Goal: Task Accomplishment & Management: Complete application form

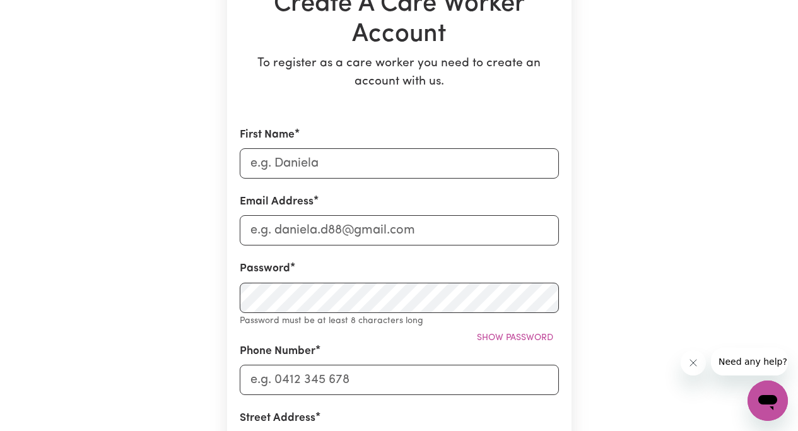
scroll to position [155, 0]
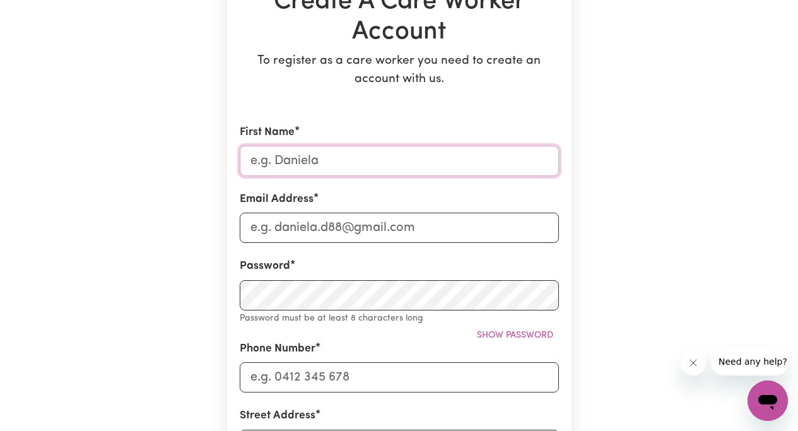
click at [257, 162] on input "First Name" at bounding box center [399, 161] width 319 height 30
type input "[PERSON_NAME]"
type input "[EMAIL_ADDRESS][DOMAIN_NAME]"
type input "0432382958"
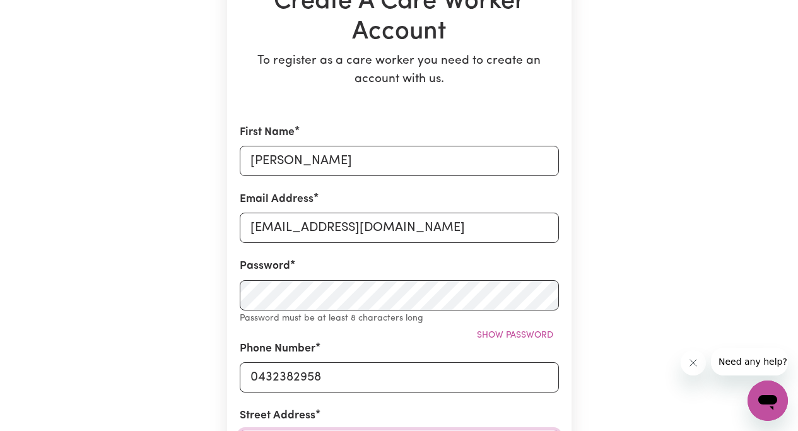
type input "[STREET_ADDRESS]"
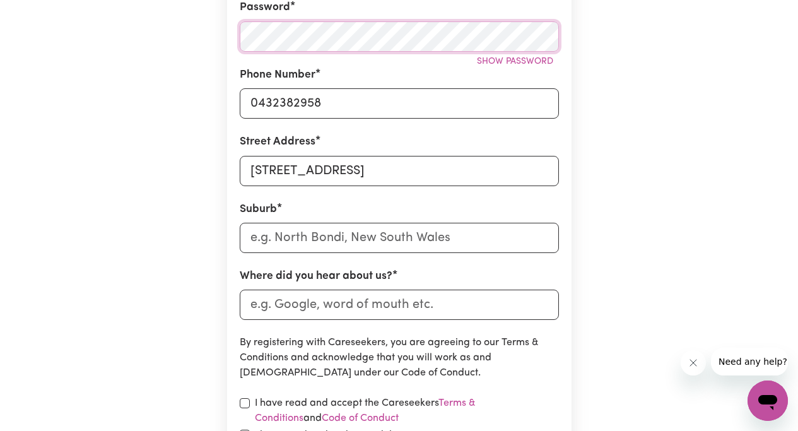
scroll to position [417, 0]
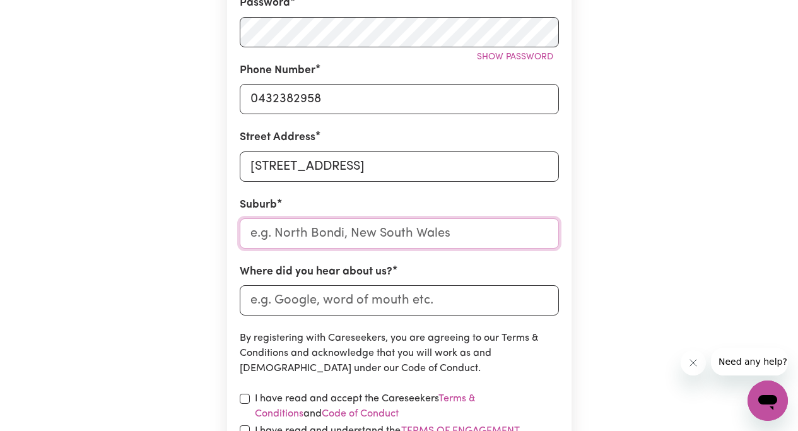
click at [286, 236] on input "text" at bounding box center [399, 233] width 319 height 30
type input "Bon"
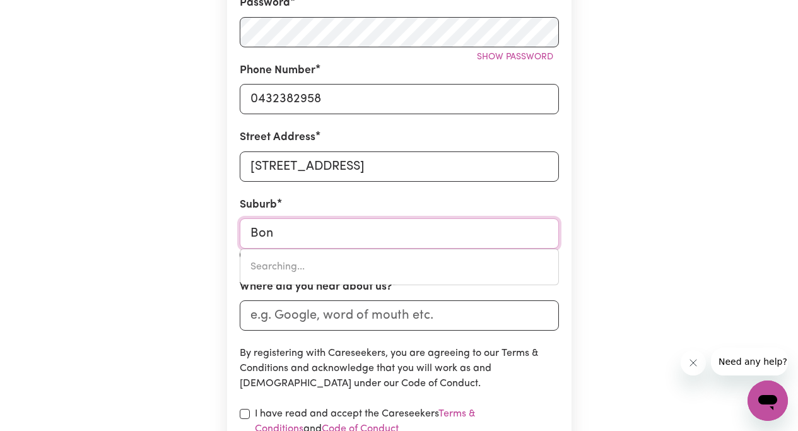
type input "Bon ACCORD, [GEOGRAPHIC_DATA], 4625"
type input "Bond"
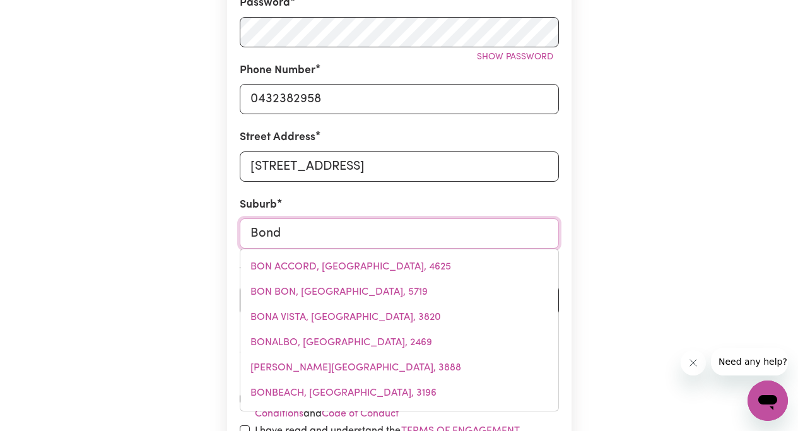
type input "Bondi"
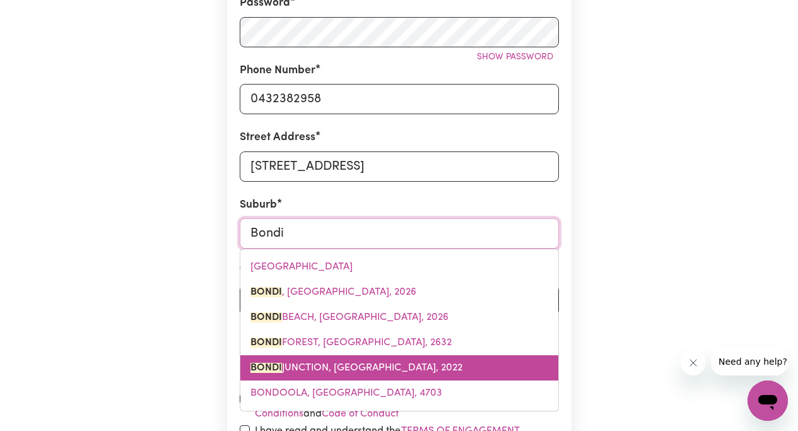
click at [332, 364] on span "[GEOGRAPHIC_DATA], [GEOGRAPHIC_DATA], 2022" at bounding box center [356, 368] width 212 height 10
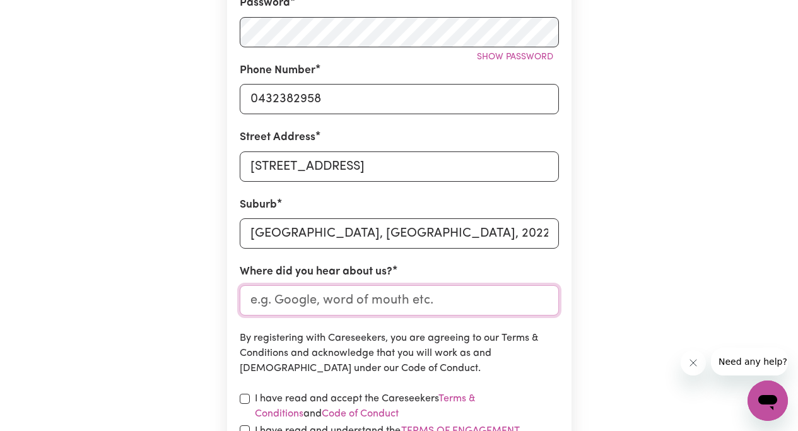
click at [269, 302] on input "Where did you hear about us?" at bounding box center [399, 300] width 319 height 30
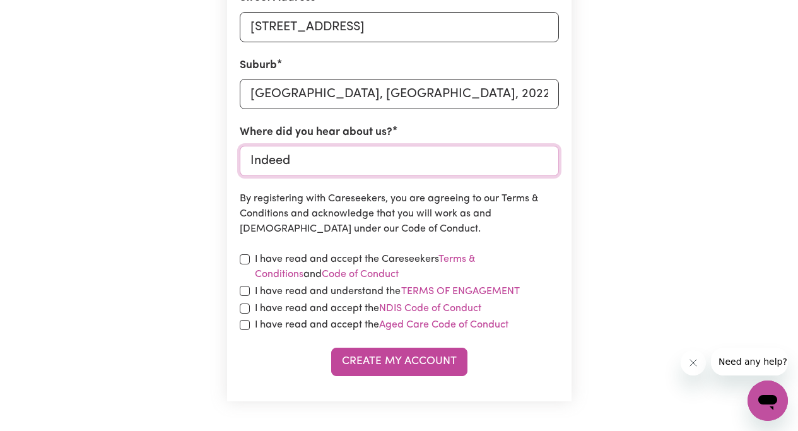
scroll to position [565, 0]
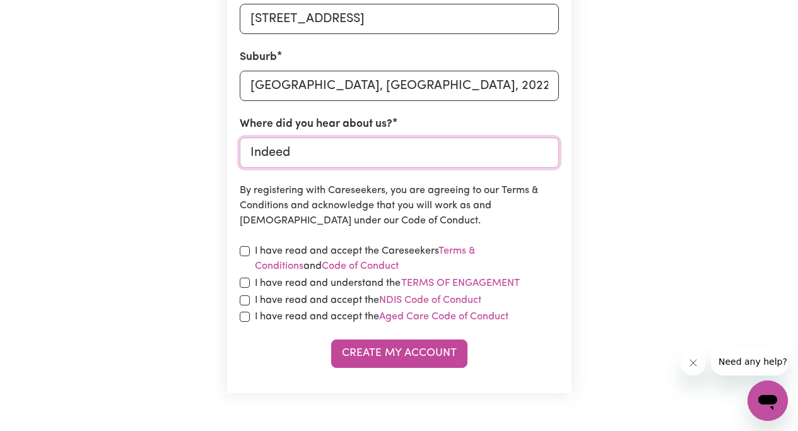
type input "Indeed"
click at [243, 252] on input "checkbox" at bounding box center [245, 251] width 10 height 10
checkbox input "true"
click at [244, 280] on input "checkbox" at bounding box center [245, 282] width 10 height 10
checkbox input "true"
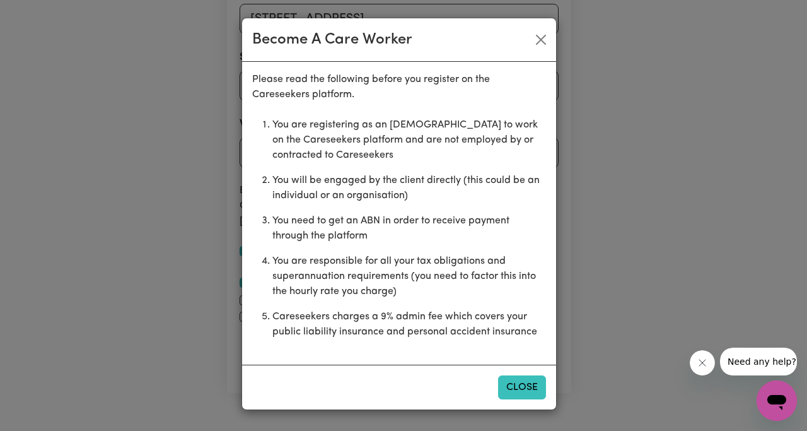
click at [515, 382] on button "Close" at bounding box center [522, 387] width 48 height 24
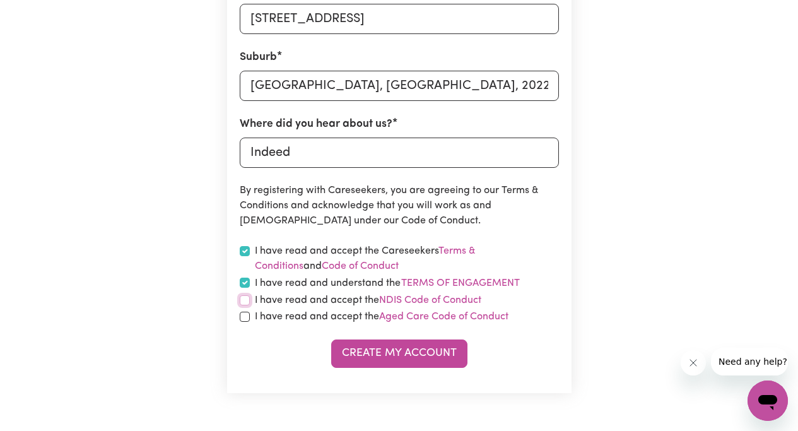
click at [243, 298] on input "checkbox" at bounding box center [245, 300] width 10 height 10
checkbox input "true"
click at [245, 318] on input "checkbox" at bounding box center [245, 317] width 10 height 10
checkbox input "true"
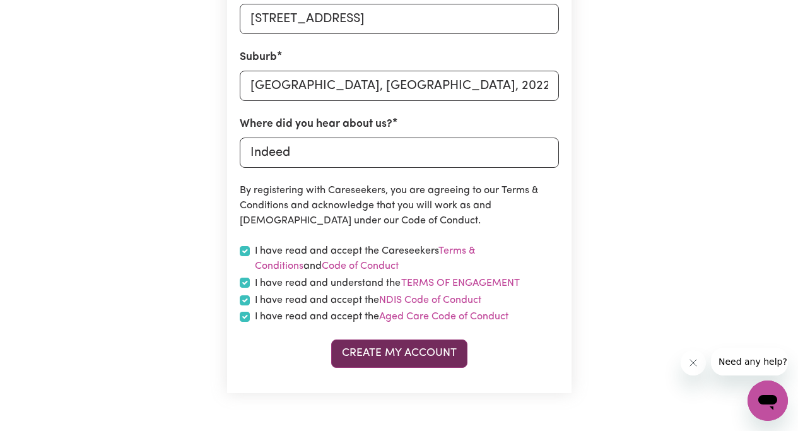
click at [388, 354] on button "Create My Account" at bounding box center [399, 353] width 136 height 28
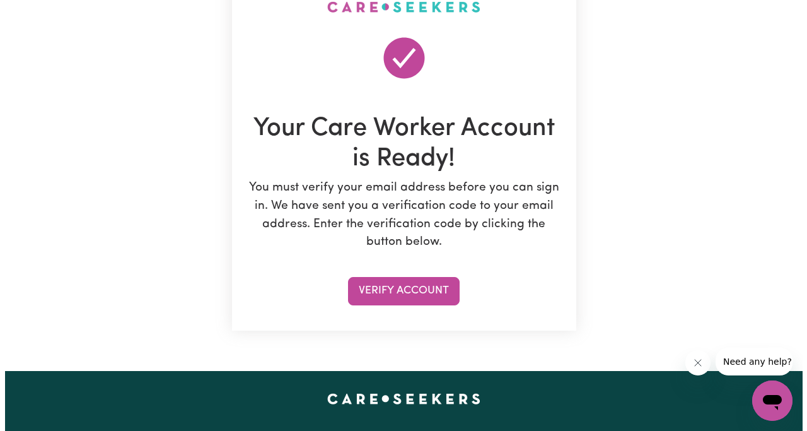
scroll to position [114, 0]
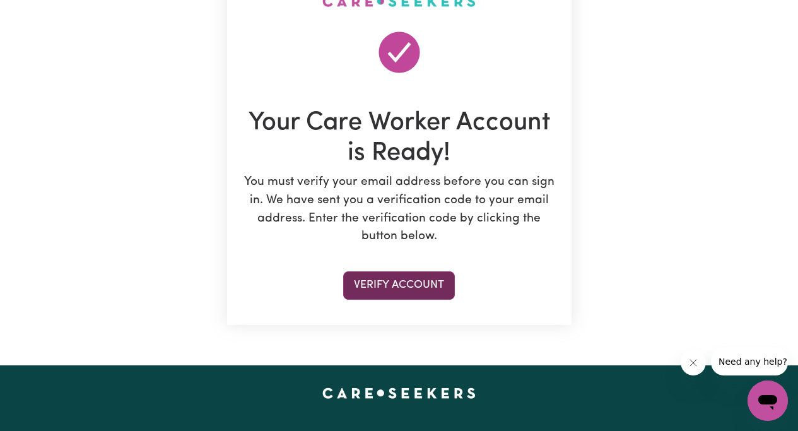
click at [409, 286] on button "Verify Account" at bounding box center [399, 285] width 112 height 28
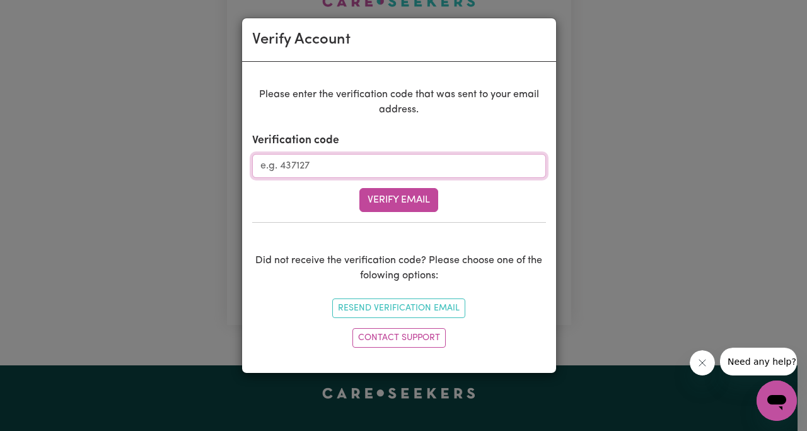
click at [281, 162] on input "Verification code" at bounding box center [399, 166] width 294 height 24
type input "555410"
click at [392, 199] on button "Verify Email" at bounding box center [398, 200] width 79 height 24
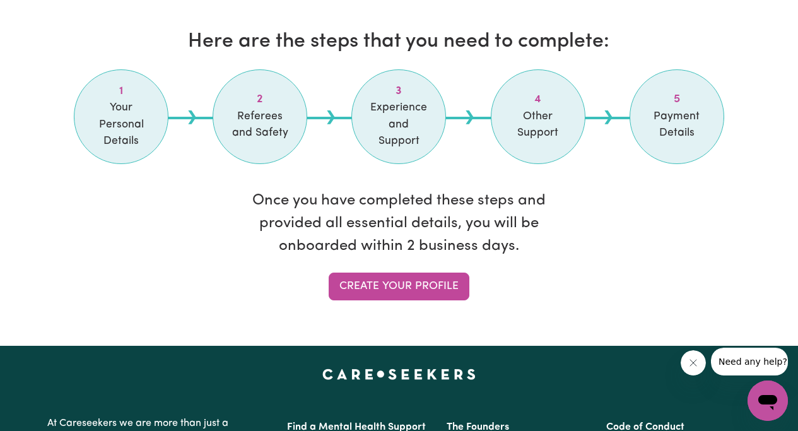
scroll to position [1092, 0]
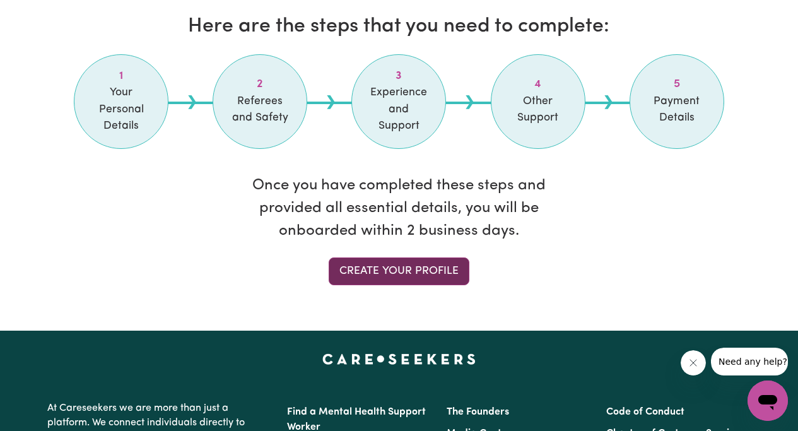
click at [392, 257] on link "Create your profile" at bounding box center [399, 271] width 141 height 28
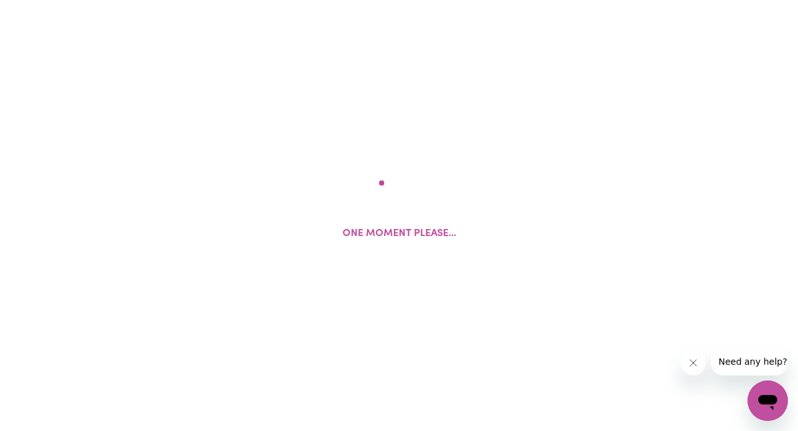
select select "Studying a healthcare related degree or qualification"
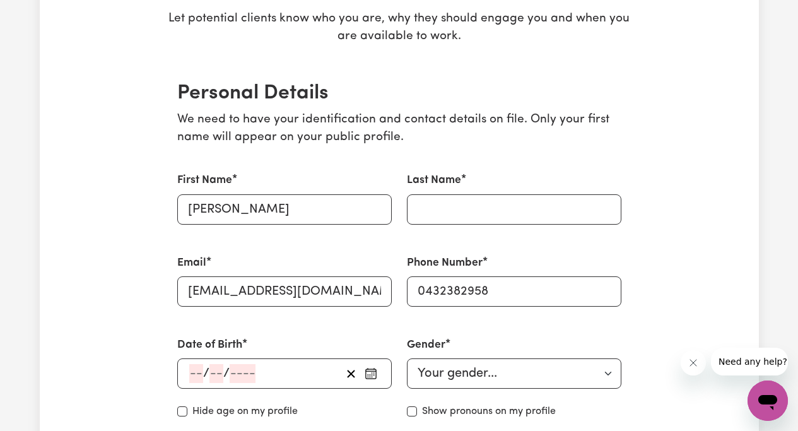
scroll to position [253, 0]
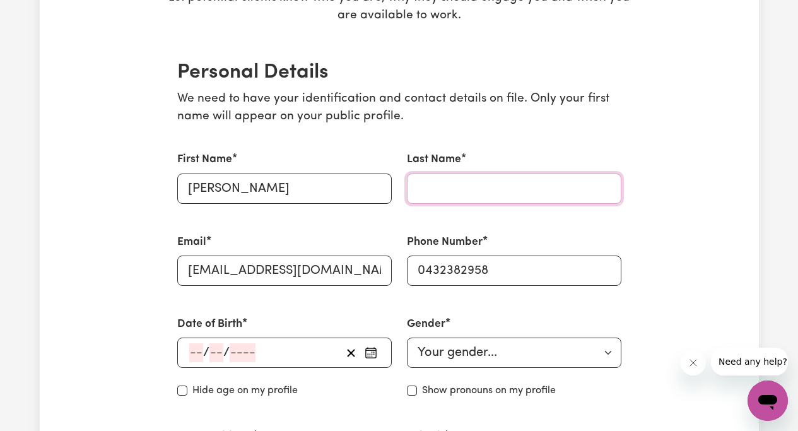
click at [434, 194] on input "Last Name" at bounding box center [514, 188] width 214 height 30
type input "[PERSON_NAME]"
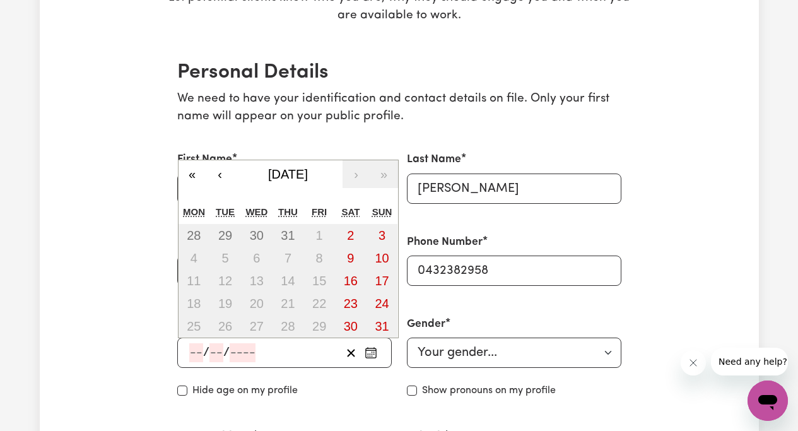
click at [190, 356] on input "number" at bounding box center [196, 352] width 14 height 19
type input "19"
type input "05"
type input "196"
type input "[DATE]"
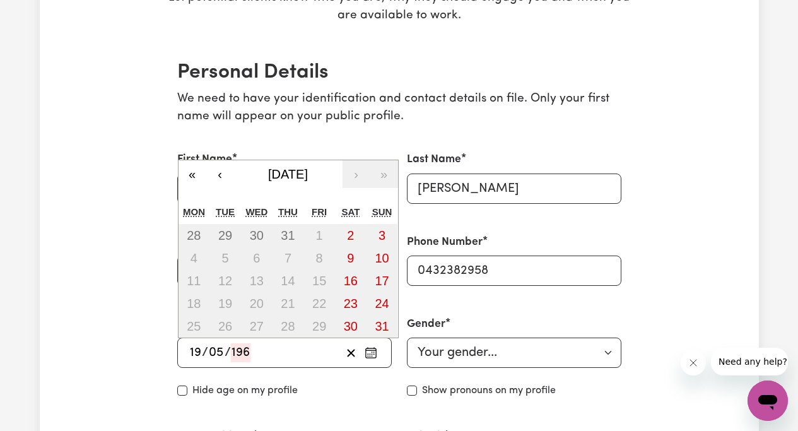
type input "5"
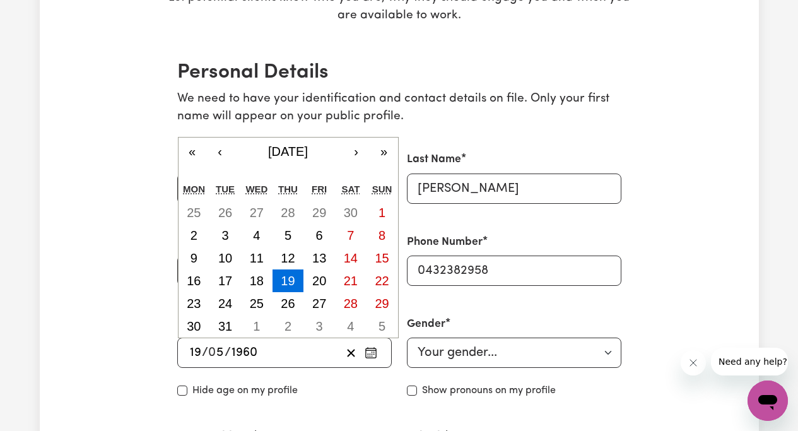
type input "1960"
click at [609, 354] on select "Your gender... [DEMOGRAPHIC_DATA] [DEMOGRAPHIC_DATA] [DEMOGRAPHIC_DATA] Other P…" at bounding box center [514, 352] width 214 height 30
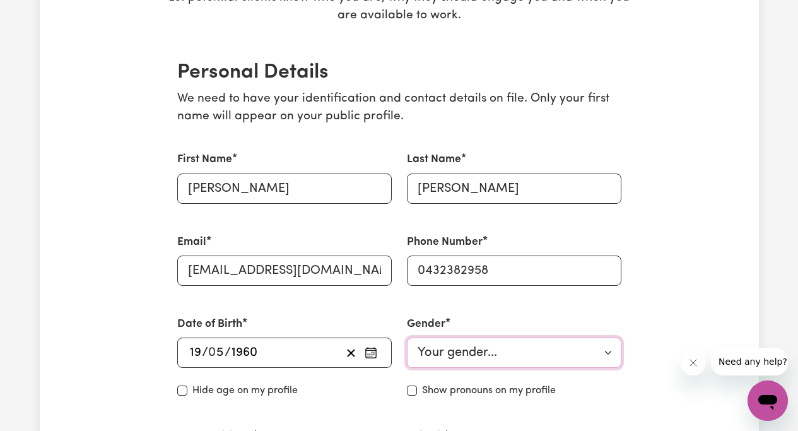
select select "[DEMOGRAPHIC_DATA]"
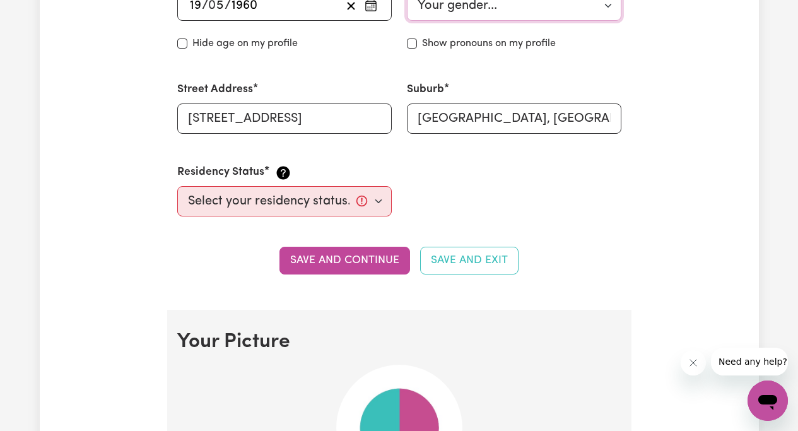
scroll to position [602, 0]
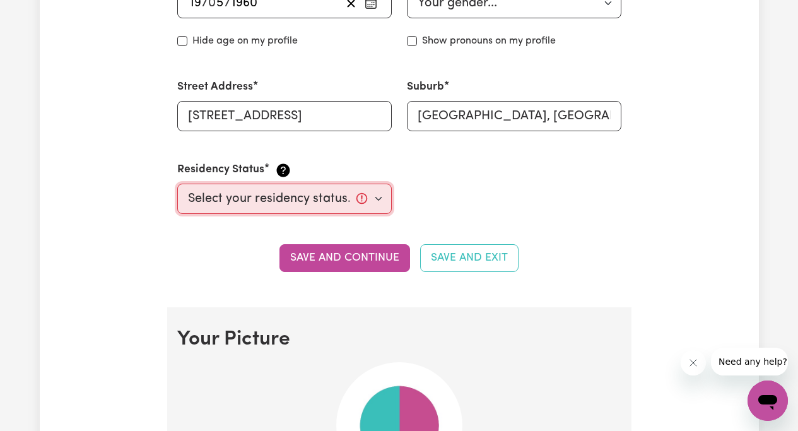
click at [377, 199] on select "Select your residency status... [DEMOGRAPHIC_DATA] citizen Australian PR [DEMOG…" at bounding box center [284, 199] width 214 height 30
select select "[DEMOGRAPHIC_DATA] Citizen"
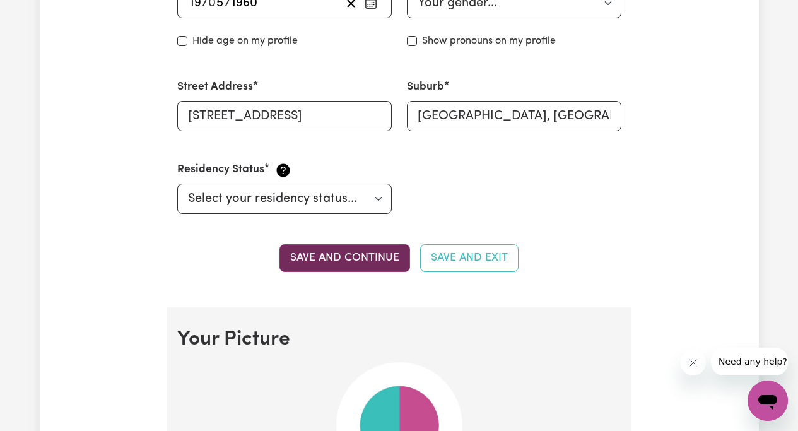
click at [334, 254] on button "Save and continue" at bounding box center [344, 258] width 131 height 28
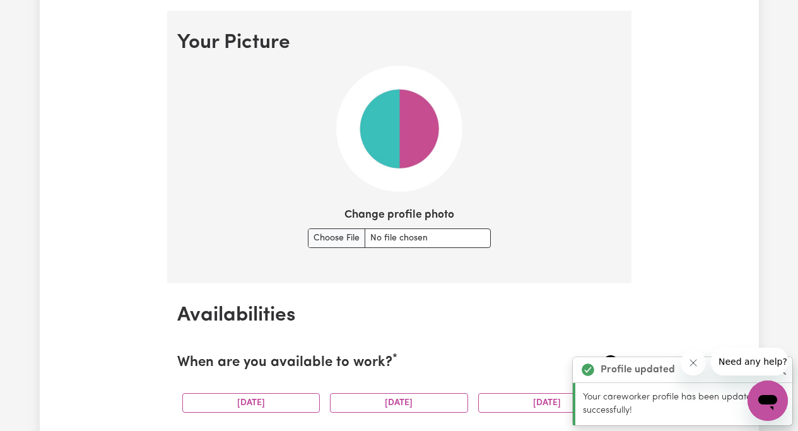
scroll to position [909, 0]
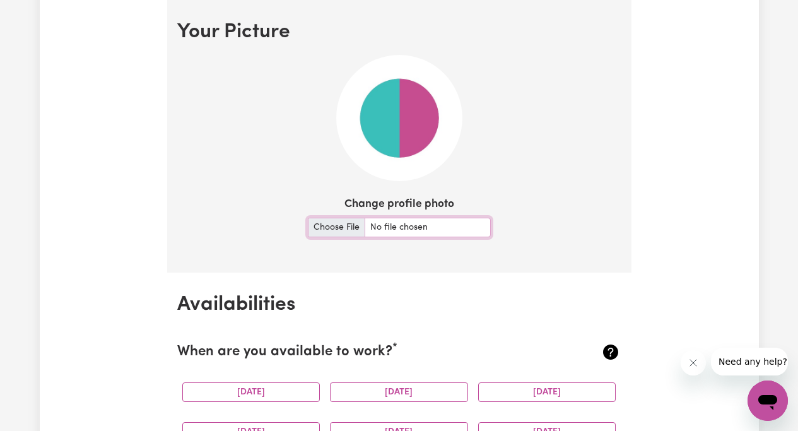
click at [333, 228] on input "Change profile photo" at bounding box center [399, 228] width 183 height 20
type input "C:\fakepath\Photo on [DATE] 9.05 PM.jpg"
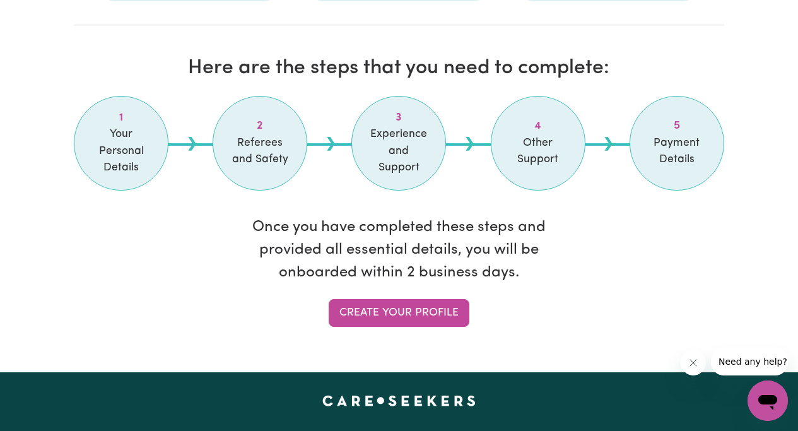
scroll to position [1061, 0]
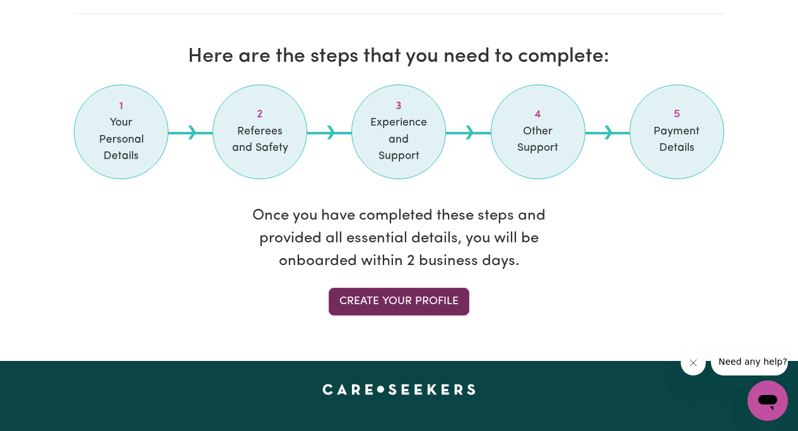
click at [404, 288] on link "Create your profile" at bounding box center [399, 302] width 141 height 28
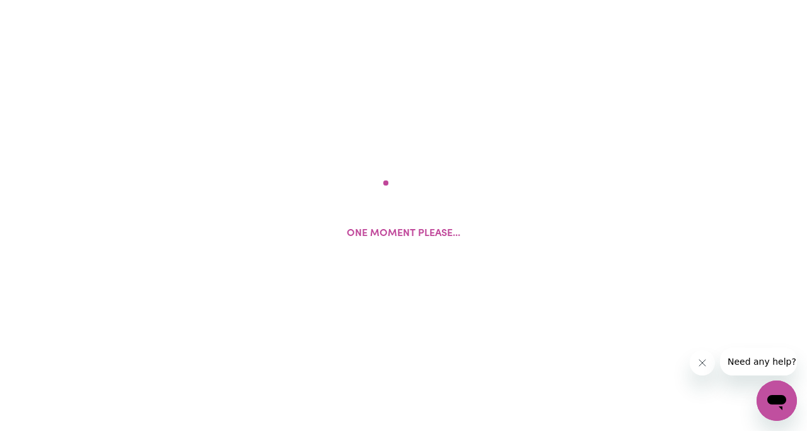
select select "[DEMOGRAPHIC_DATA]"
select select "[DEMOGRAPHIC_DATA] Citizen"
select select "Studying a healthcare related degree or qualification"
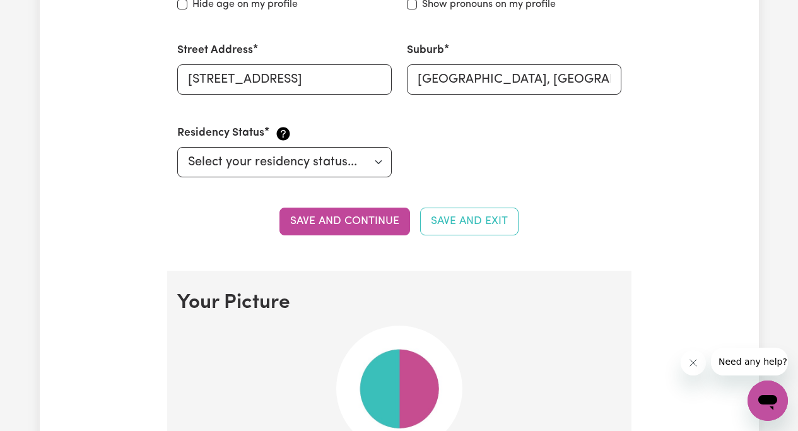
scroll to position [648, 0]
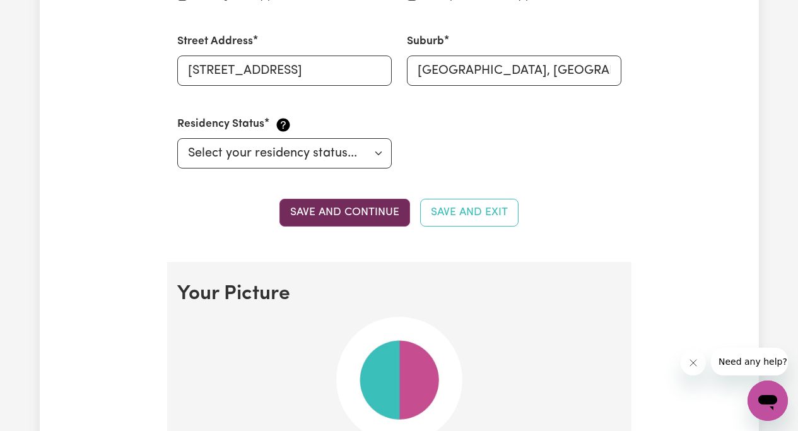
click at [367, 211] on button "Save and continue" at bounding box center [344, 213] width 131 height 28
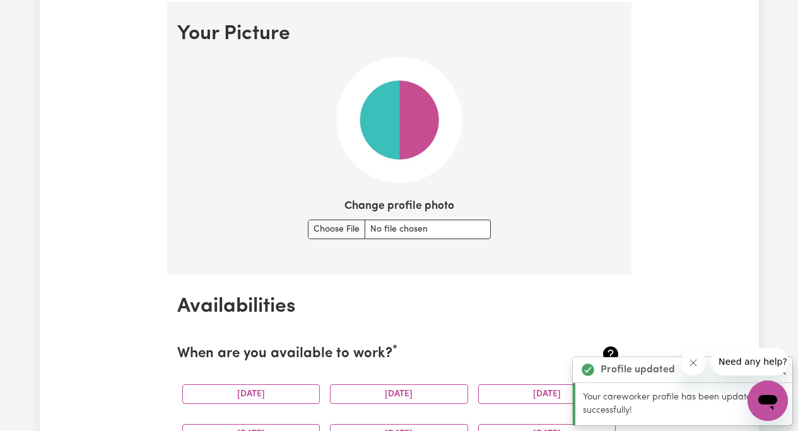
scroll to position [909, 0]
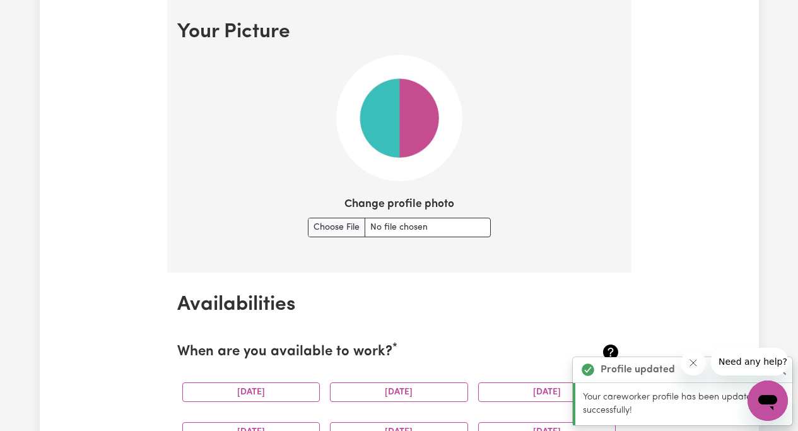
click at [696, 359] on icon "Close message from company" at bounding box center [693, 362] width 6 height 6
click at [779, 370] on button "Close" at bounding box center [780, 369] width 15 height 15
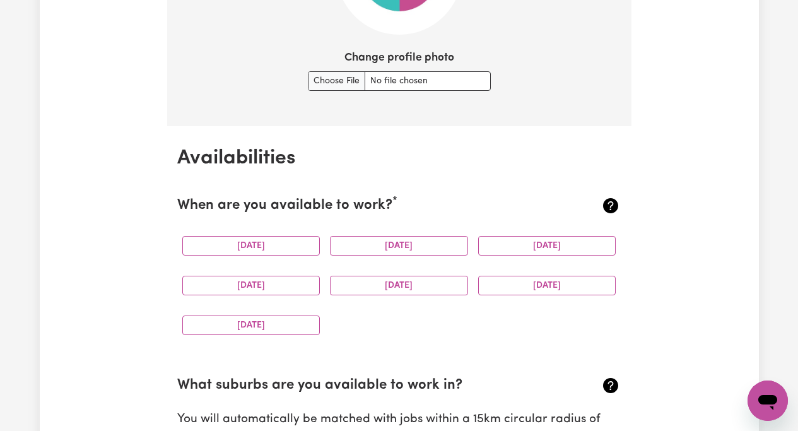
scroll to position [1076, 0]
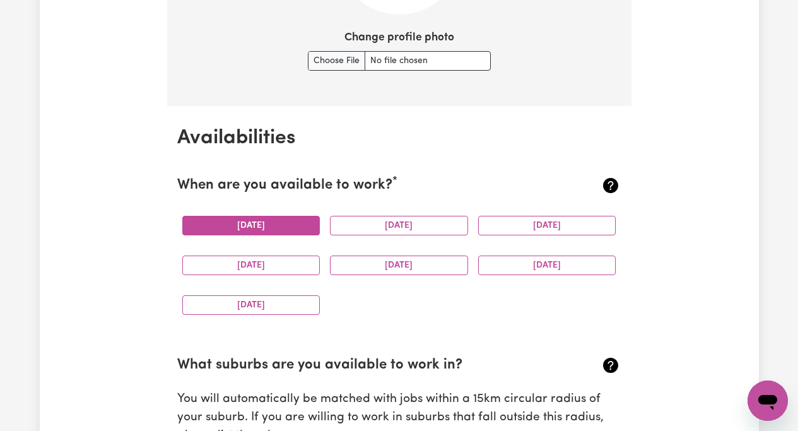
click at [284, 224] on button "[DATE]" at bounding box center [251, 226] width 138 height 20
click at [276, 262] on button "[DATE]" at bounding box center [251, 265] width 138 height 20
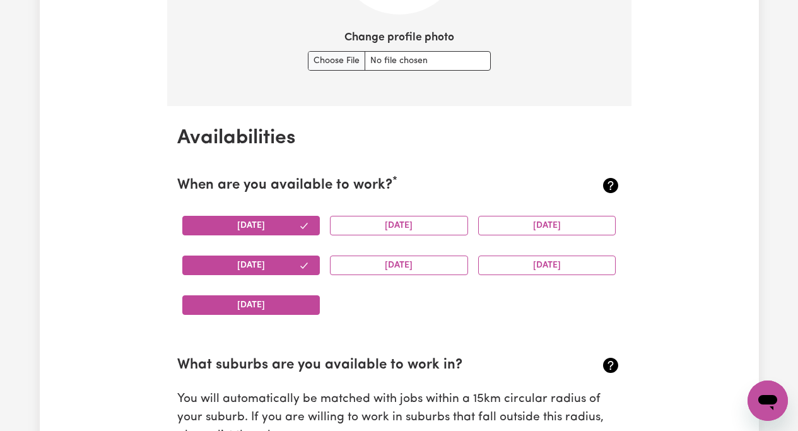
click at [288, 306] on button "[DATE]" at bounding box center [251, 305] width 138 height 20
click at [433, 224] on button "[DATE]" at bounding box center [399, 226] width 138 height 20
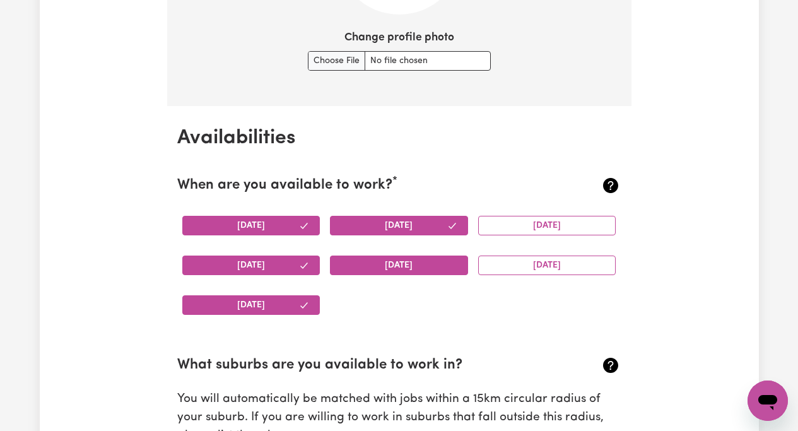
click at [438, 266] on button "[DATE]" at bounding box center [399, 265] width 138 height 20
click at [530, 226] on button "[DATE]" at bounding box center [547, 226] width 138 height 20
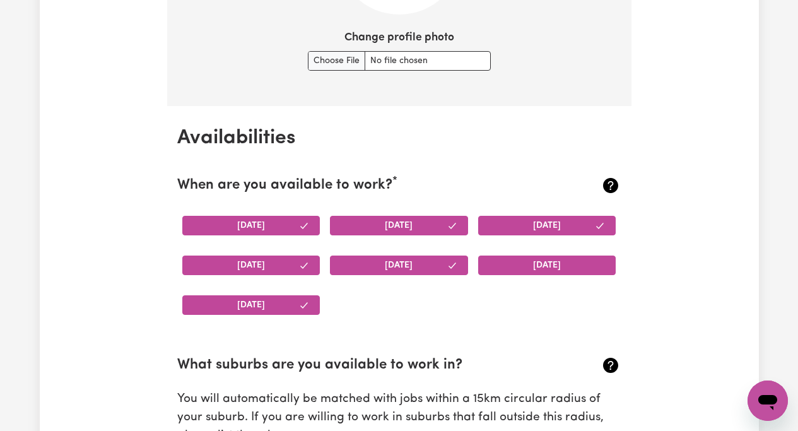
click at [545, 265] on button "[DATE]" at bounding box center [547, 265] width 138 height 20
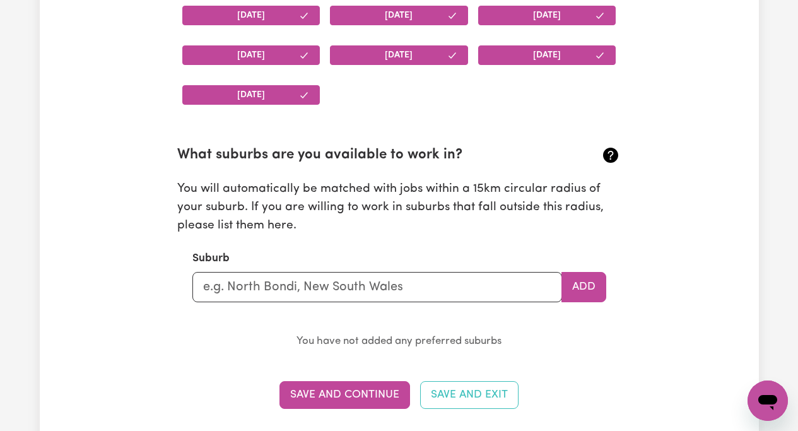
scroll to position [1294, 0]
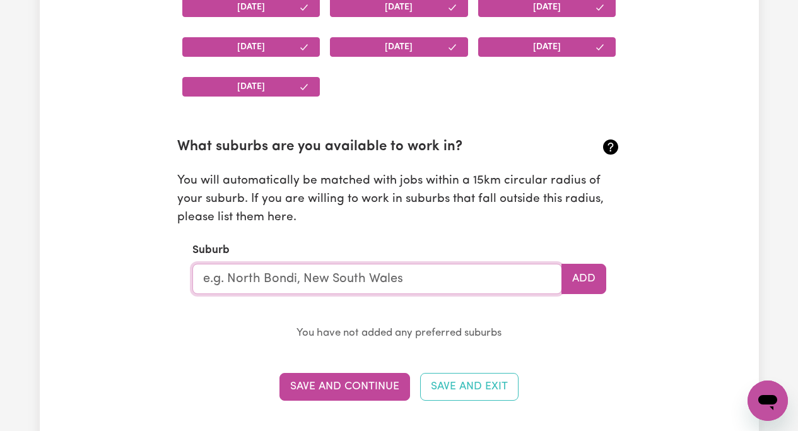
click at [219, 284] on input "text" at bounding box center [377, 279] width 370 height 30
type input "Bondi Junction"
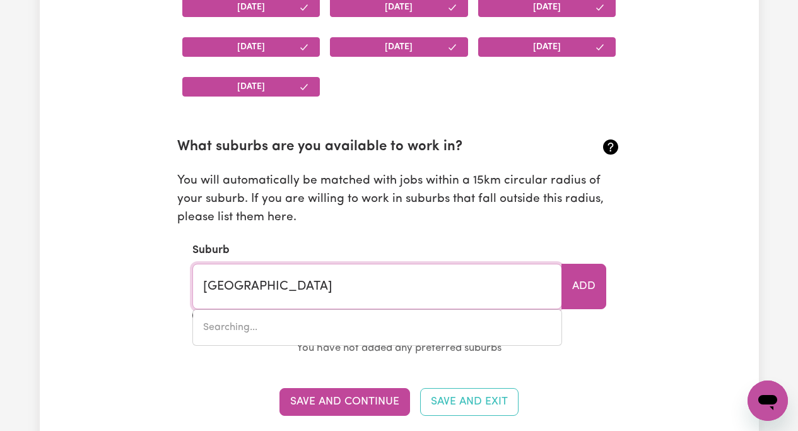
type input "Bondi Junction, New South Wales, 2022"
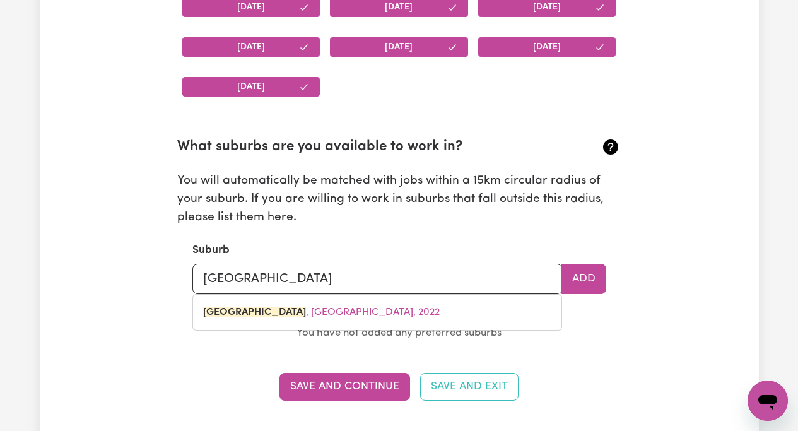
click at [240, 344] on section "Availabilities When are you available to work? * Monday Tuesday Wednesday Thurs…" at bounding box center [399, 162] width 464 height 548
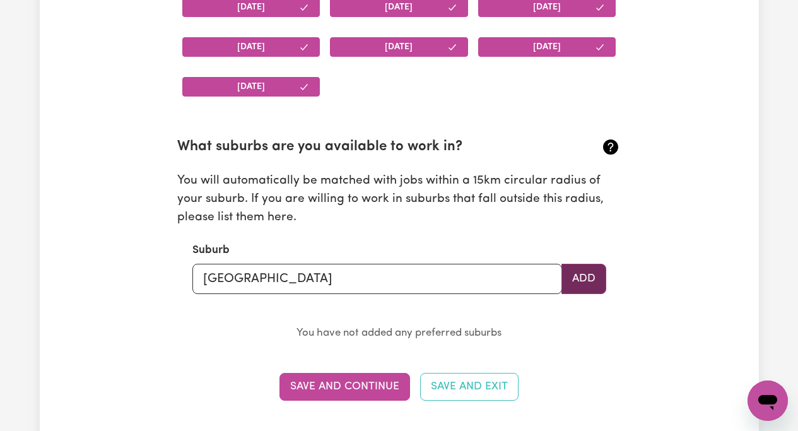
click at [583, 280] on button "Add" at bounding box center [583, 279] width 45 height 30
click at [582, 274] on button "Add" at bounding box center [583, 279] width 45 height 30
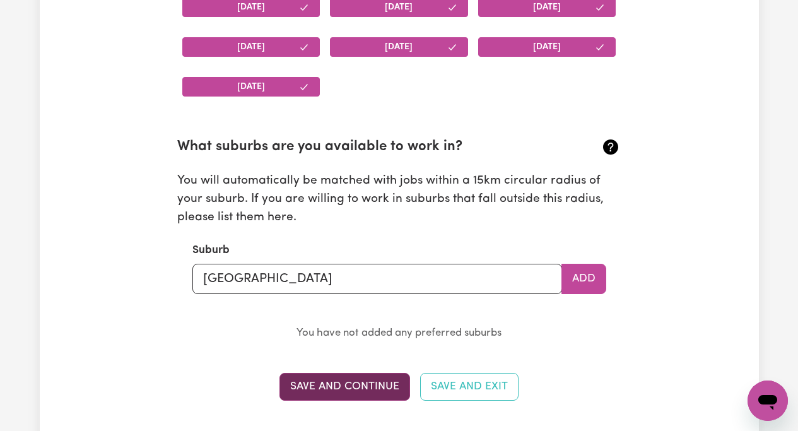
click at [356, 389] on button "Save and Continue" at bounding box center [344, 387] width 131 height 28
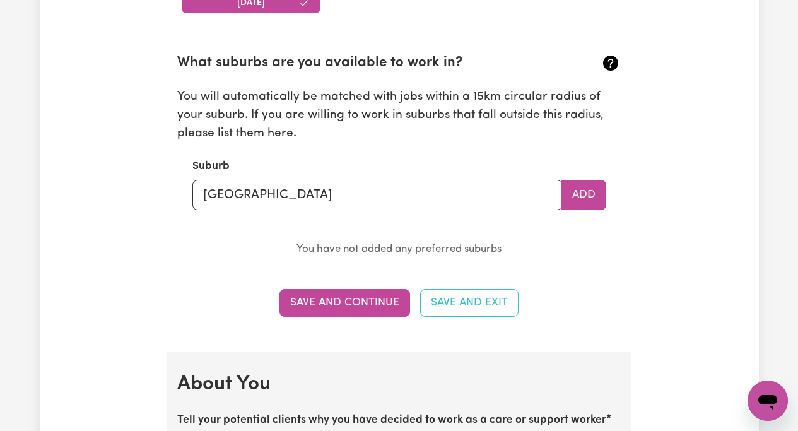
scroll to position [1372, 0]
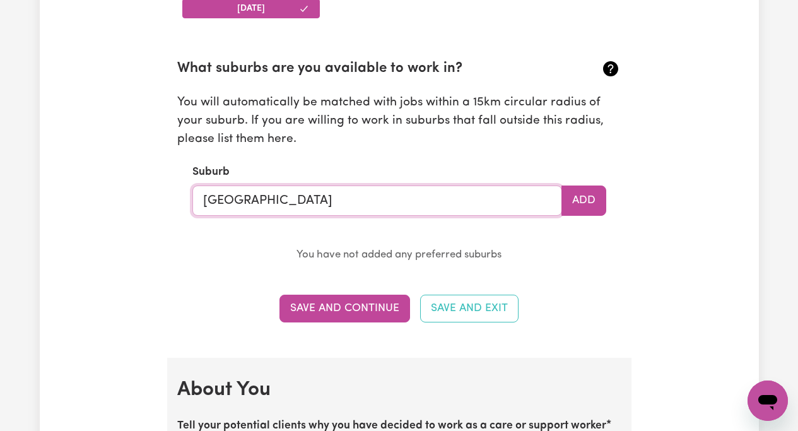
type input "Bondi Junction, New South Wales, 2022"
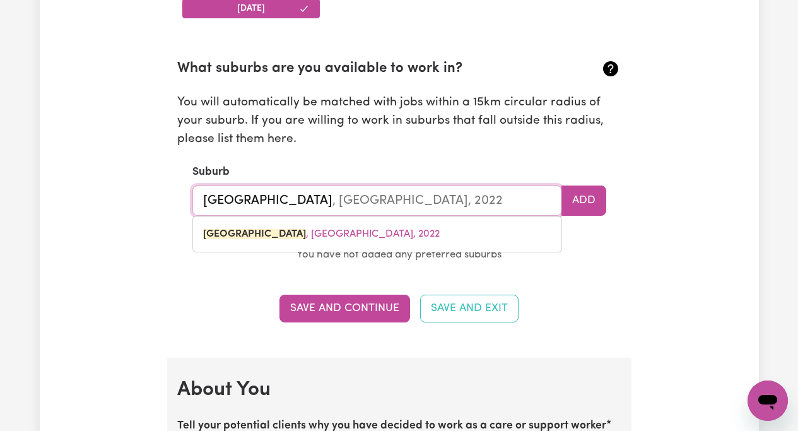
click at [469, 195] on input "Bondi Junction" at bounding box center [377, 200] width 370 height 30
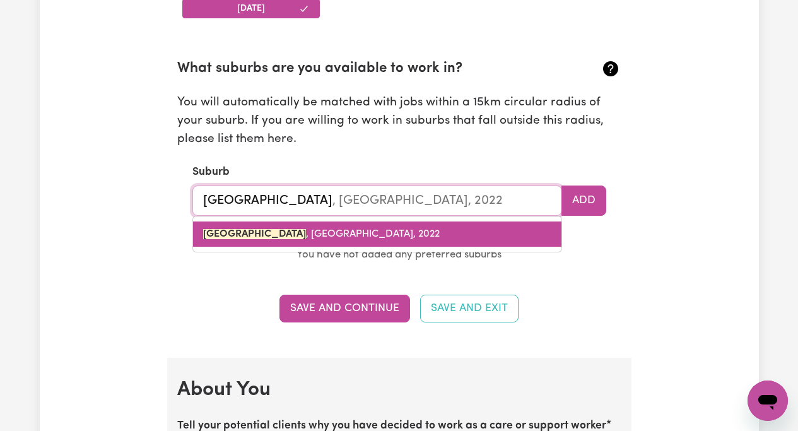
click at [231, 235] on mark "BONDI JUNCTION" at bounding box center [254, 234] width 103 height 10
type input "[GEOGRAPHIC_DATA], [GEOGRAPHIC_DATA], 2022"
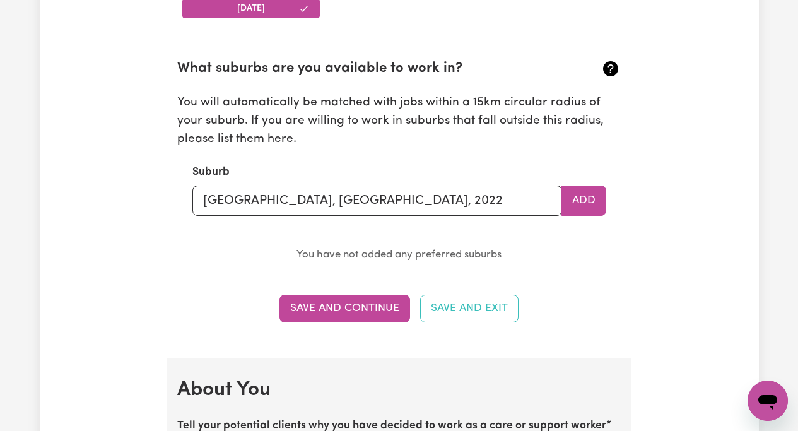
click at [543, 241] on section "What suburbs are you available to work in? You will automatically be matched wi…" at bounding box center [399, 151] width 444 height 226
click at [322, 309] on button "Save and Continue" at bounding box center [344, 308] width 131 height 28
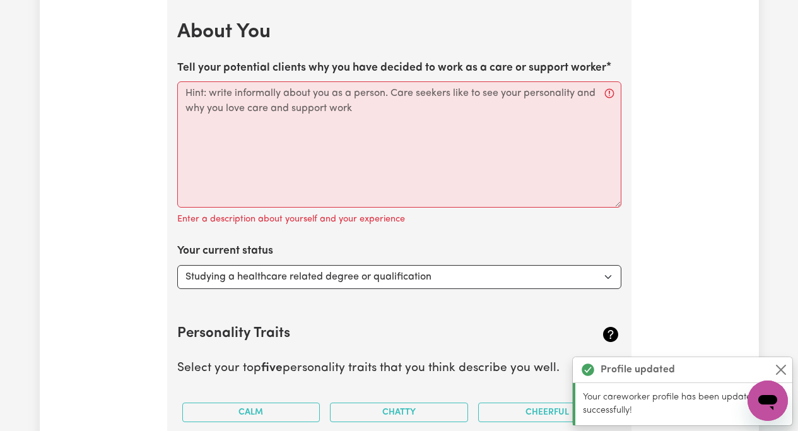
scroll to position [1730, 0]
click at [784, 364] on button "Close" at bounding box center [780, 369] width 15 height 15
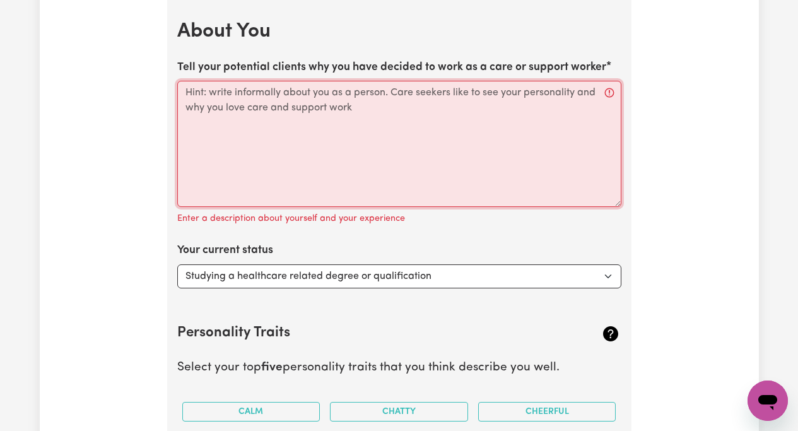
drag, startPoint x: 354, startPoint y: 108, endPoint x: 263, endPoint y: 100, distance: 91.2
click at [263, 100] on textarea "Tell your potential clients why you have decided to work as a care or support w…" at bounding box center [399, 144] width 444 height 126
drag, startPoint x: 353, startPoint y: 110, endPoint x: 294, endPoint y: 101, distance: 58.7
click at [296, 101] on textarea "Tell your potential clients why you have decided to work as a care or support w…" at bounding box center [399, 144] width 444 height 126
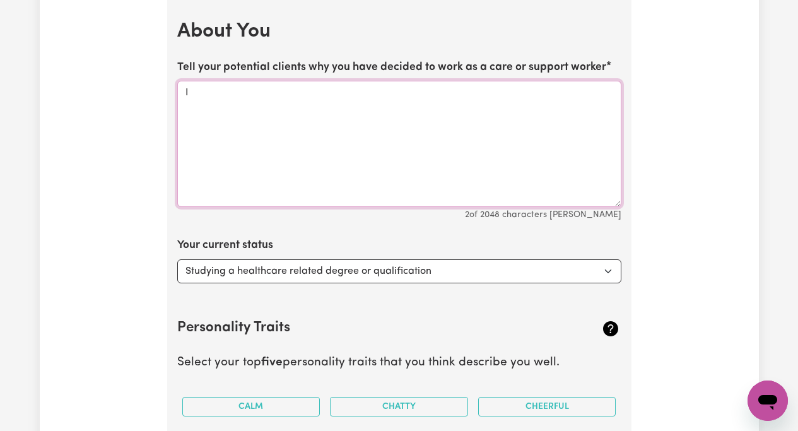
type textarea "I"
click at [390, 93] on textarea "Hello, The main reason I want to work as a care or" at bounding box center [399, 144] width 444 height 126
click at [425, 96] on textarea "Hello, The main reason I want to work as a Care or" at bounding box center [399, 144] width 444 height 126
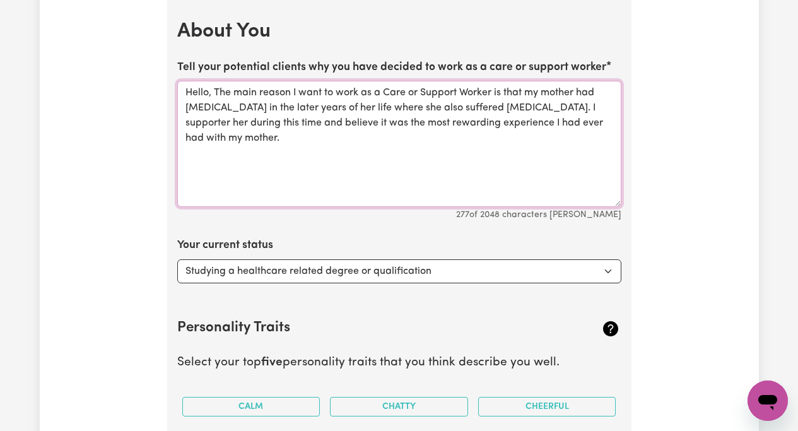
drag, startPoint x: 598, startPoint y: 108, endPoint x: 583, endPoint y: 108, distance: 15.1
click at [583, 108] on textarea "Hello, The main reason I want to work as a Care or Support Worker is that my mo…" at bounding box center [399, 144] width 444 height 126
click at [275, 140] on textarea "Hello, The main reason I want to work as a Care or Support Worker is that my mo…" at bounding box center [399, 144] width 444 height 126
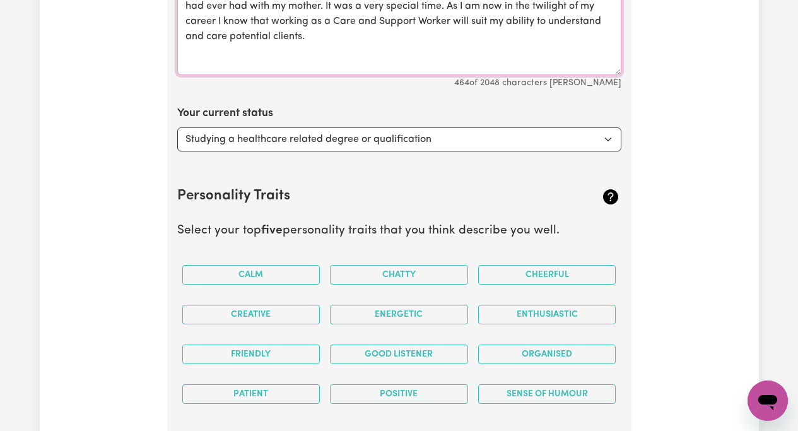
scroll to position [1865, 0]
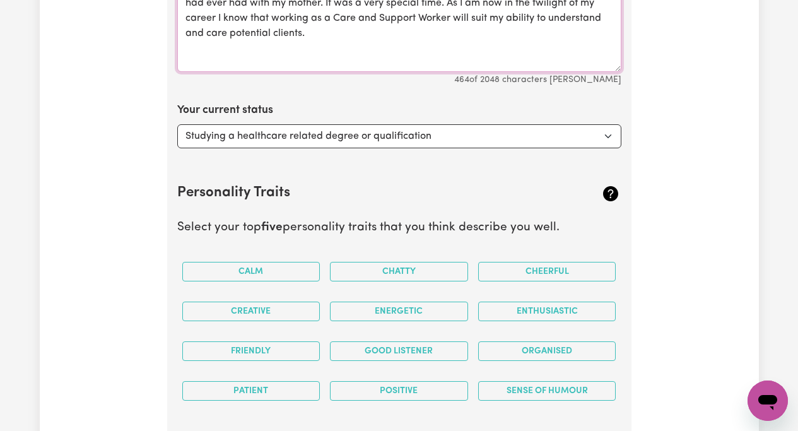
type textarea "Hello, The main reason I want to work as a Care or Support Worker is that my mo…"
click at [605, 136] on select "Select... Studying a healthcare related degree or qualification Studying a non-…" at bounding box center [399, 136] width 444 height 24
select select "Embarking on a career change into the care industry"
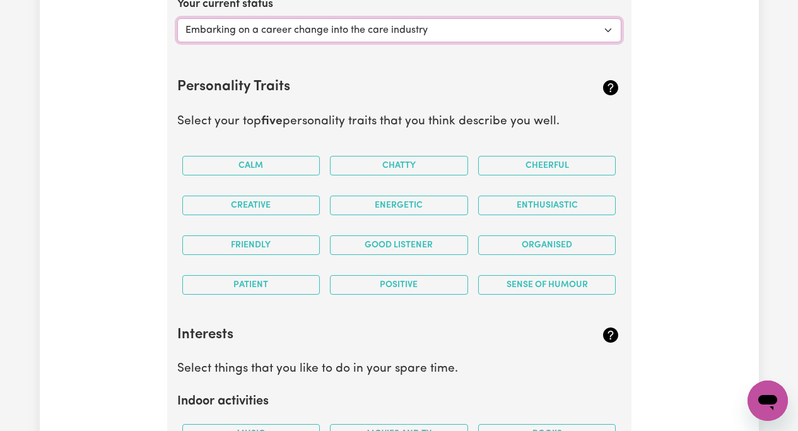
scroll to position [1974, 0]
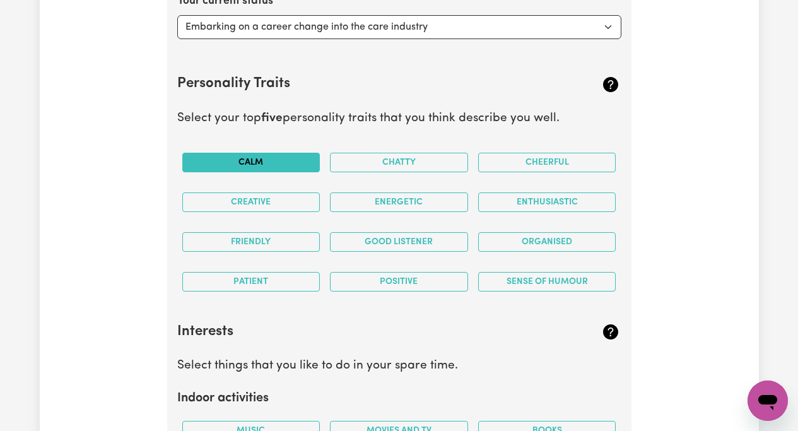
click at [288, 158] on button "Calm" at bounding box center [251, 163] width 138 height 20
click at [539, 163] on button "Cheerful" at bounding box center [547, 163] width 138 height 20
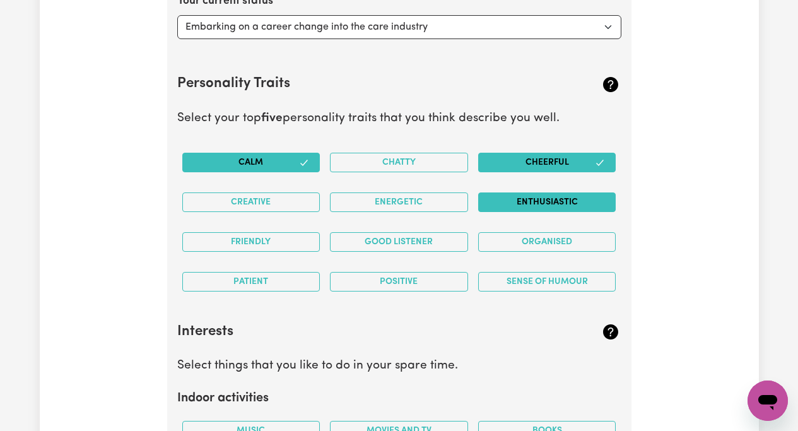
click at [518, 202] on button "Enthusiastic" at bounding box center [547, 202] width 138 height 20
click at [269, 201] on button "Creative" at bounding box center [251, 202] width 138 height 20
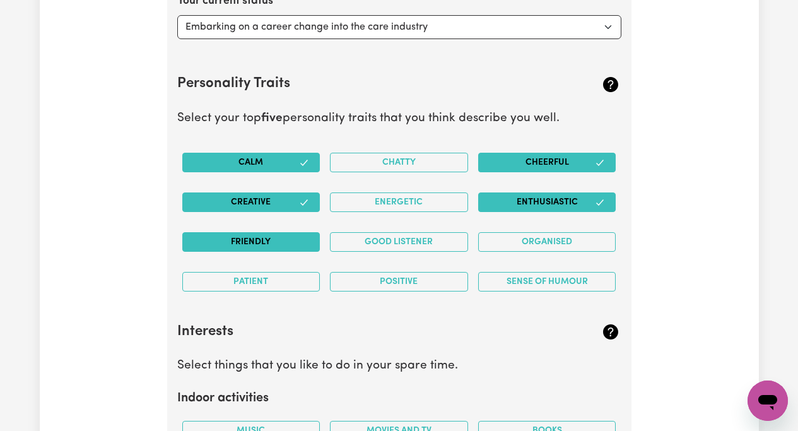
click at [279, 244] on button "Friendly" at bounding box center [251, 242] width 138 height 20
click at [293, 242] on button "Friendly" at bounding box center [251, 242] width 138 height 20
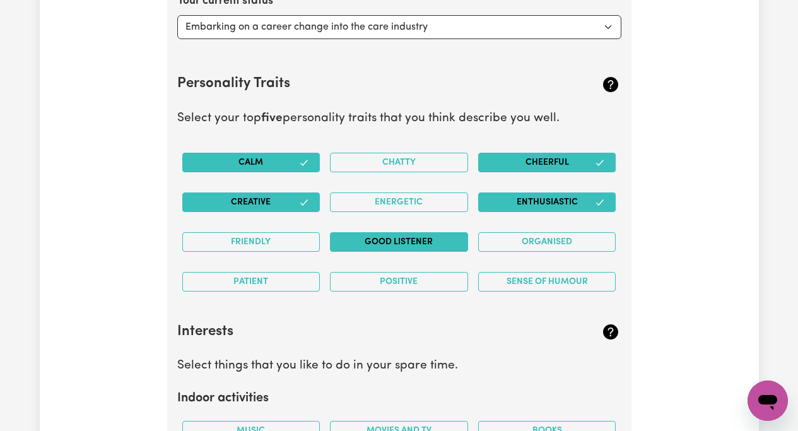
click at [402, 240] on button "Good Listener" at bounding box center [399, 242] width 138 height 20
click at [382, 279] on button "Positive" at bounding box center [399, 282] width 138 height 20
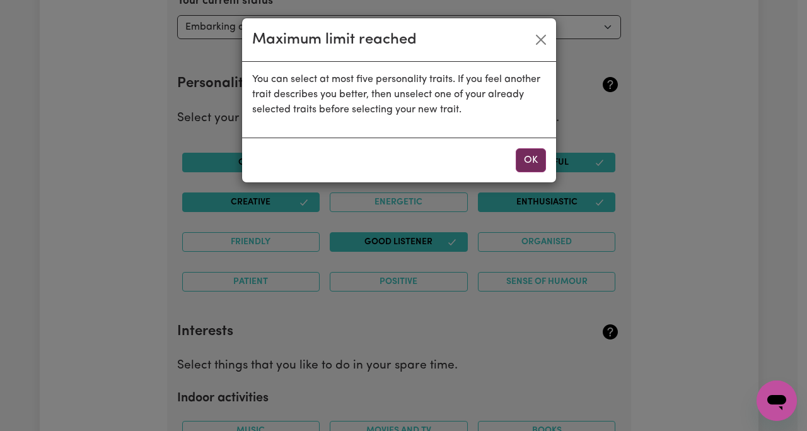
click at [530, 161] on button "OK" at bounding box center [531, 160] width 30 height 24
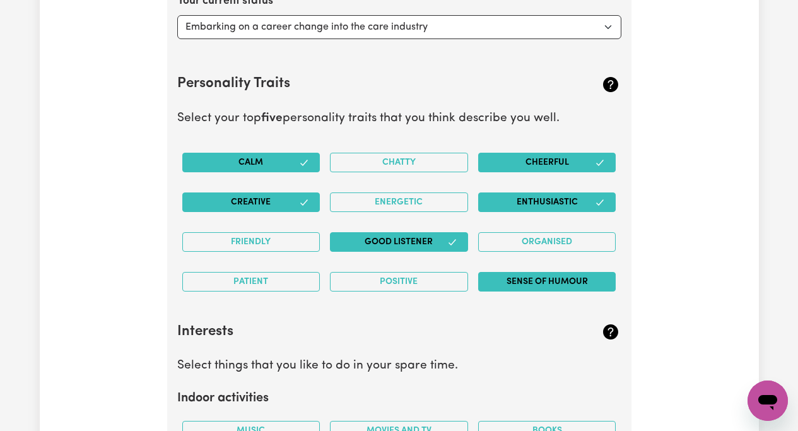
click at [503, 278] on button "Sense of Humour" at bounding box center [547, 282] width 138 height 20
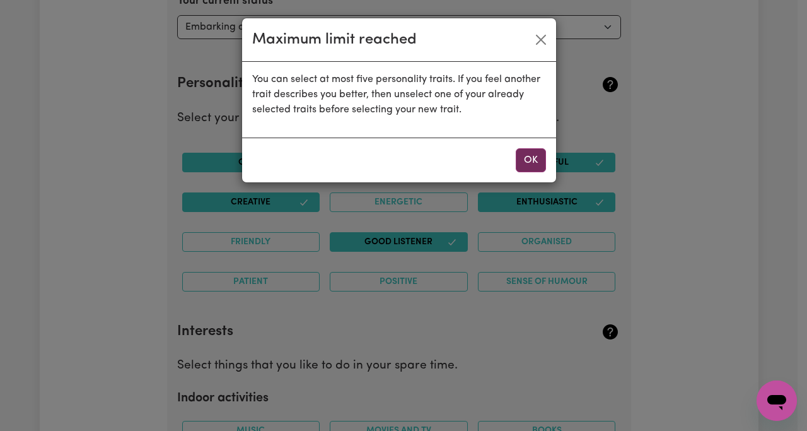
click at [522, 162] on button "OK" at bounding box center [531, 160] width 30 height 24
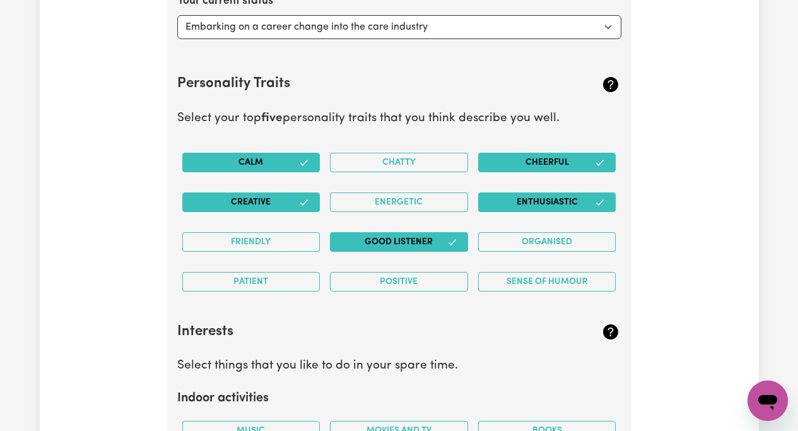
click at [262, 201] on button "Creative" at bounding box center [251, 202] width 138 height 20
click at [571, 201] on button "Enthusiastic" at bounding box center [547, 202] width 138 height 20
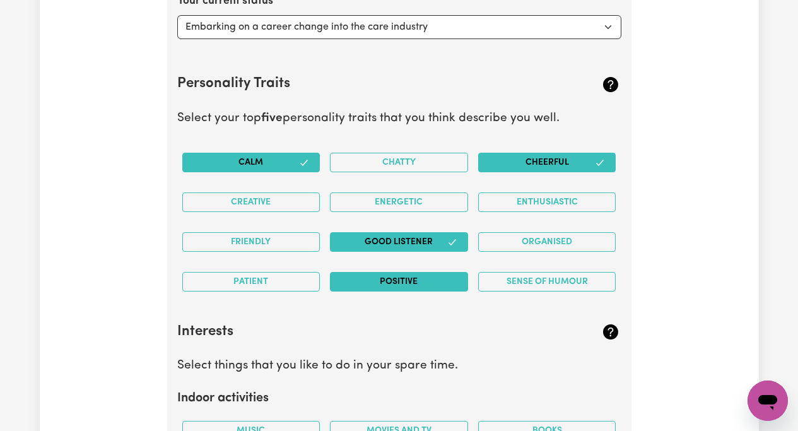
click at [398, 286] on button "Positive" at bounding box center [399, 282] width 138 height 20
click at [257, 283] on button "Patient" at bounding box center [251, 282] width 138 height 20
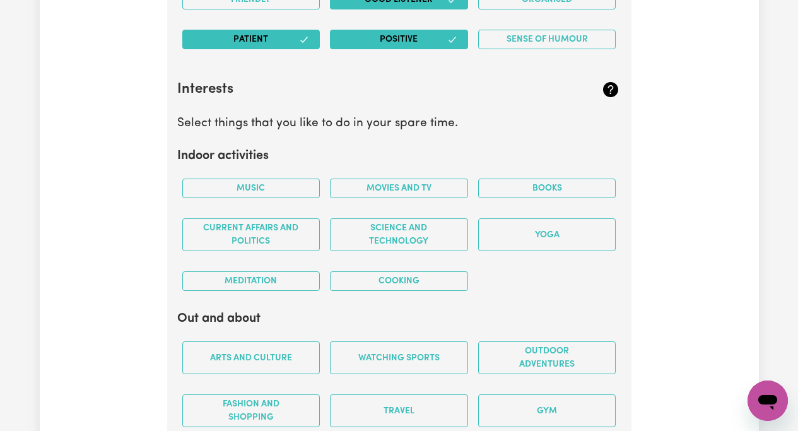
scroll to position [2225, 0]
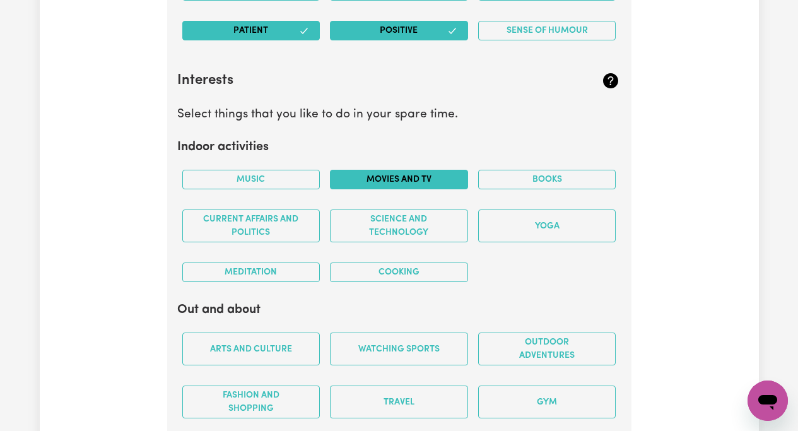
click at [386, 178] on button "Movies and TV" at bounding box center [399, 180] width 138 height 20
click at [261, 181] on button "Music" at bounding box center [251, 180] width 138 height 20
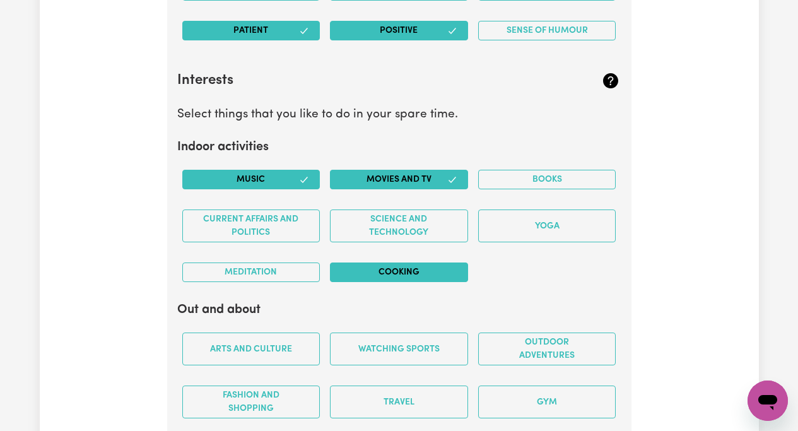
click at [376, 269] on button "Cooking" at bounding box center [399, 272] width 138 height 20
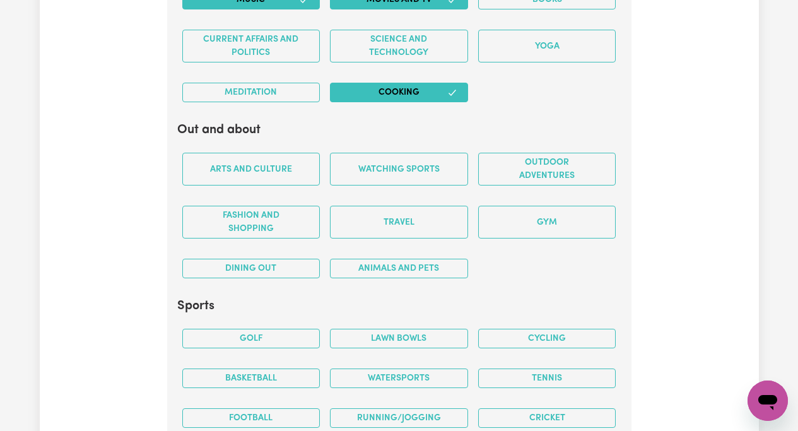
scroll to position [2414, 0]
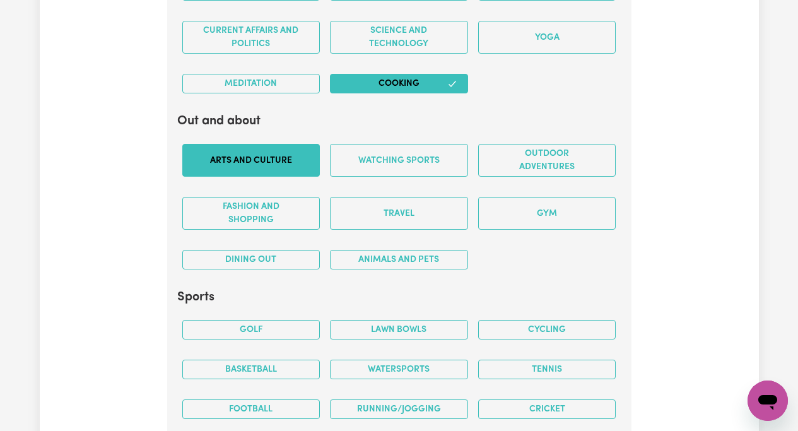
click at [248, 159] on button "Arts and Culture" at bounding box center [251, 160] width 138 height 33
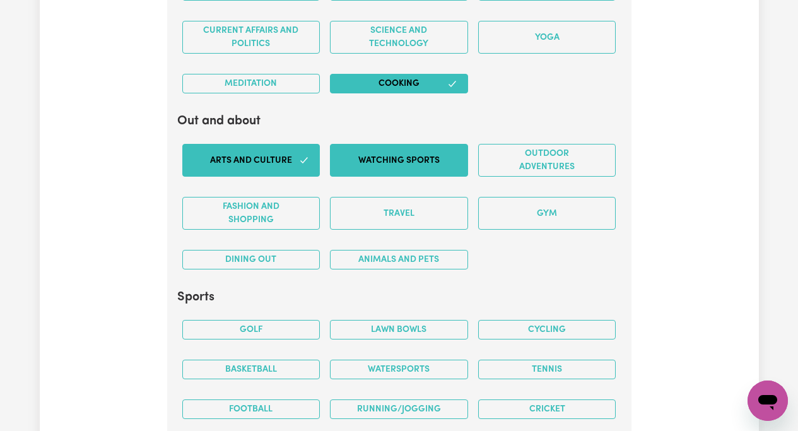
click at [374, 159] on button "Watching sports" at bounding box center [399, 160] width 138 height 33
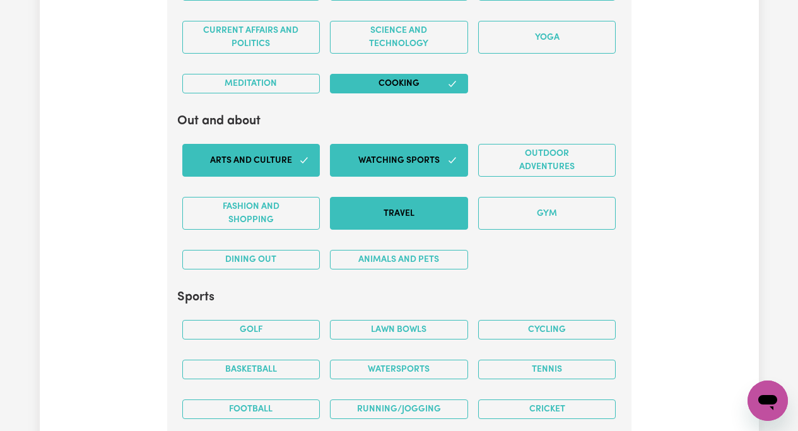
click at [380, 210] on button "Travel" at bounding box center [399, 213] width 138 height 33
click at [262, 257] on button "Dining out" at bounding box center [251, 260] width 138 height 20
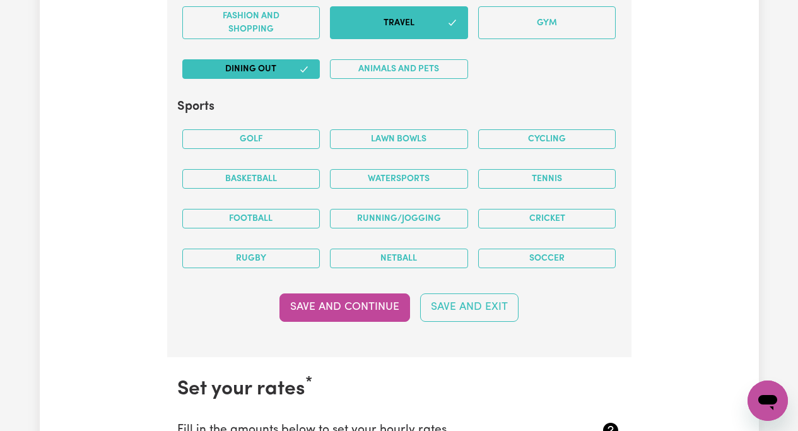
scroll to position [2613, 0]
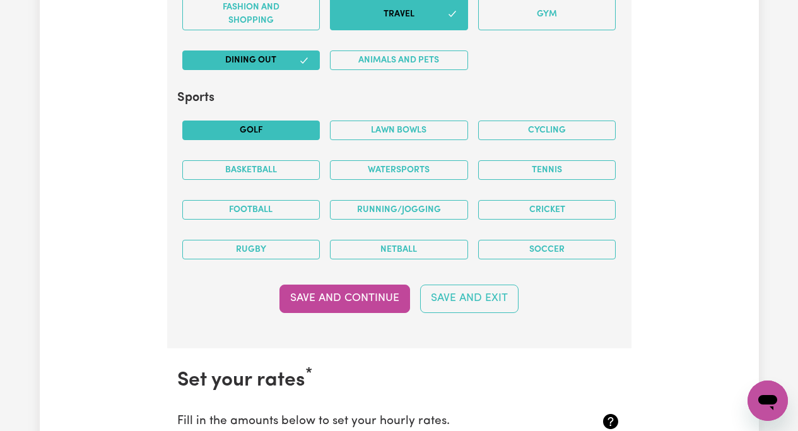
click at [255, 127] on button "Golf" at bounding box center [251, 130] width 138 height 20
click at [247, 245] on button "Rugby" at bounding box center [251, 250] width 138 height 20
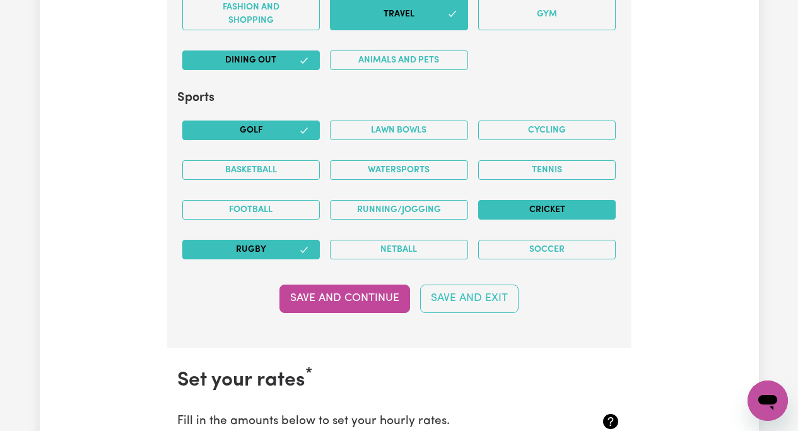
click at [551, 206] on button "Cricket" at bounding box center [547, 210] width 138 height 20
click at [357, 291] on button "Save and Continue" at bounding box center [344, 298] width 131 height 28
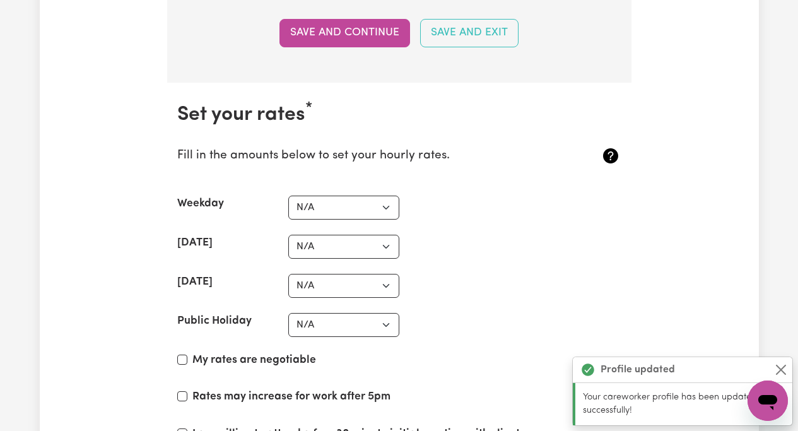
scroll to position [2961, 0]
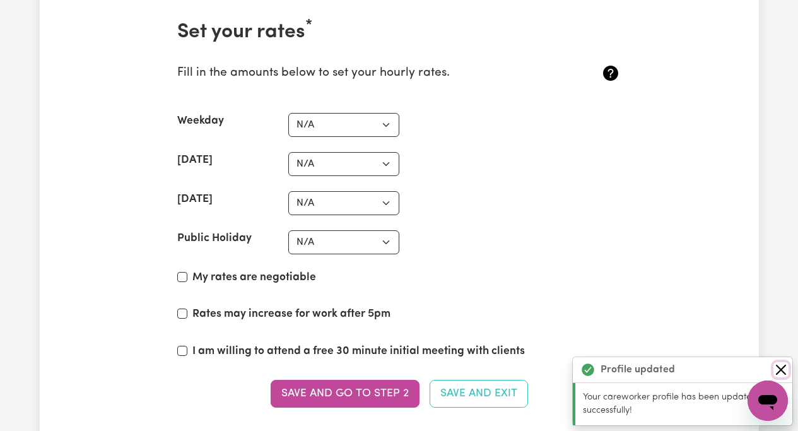
click at [779, 364] on button "Close" at bounding box center [780, 369] width 15 height 15
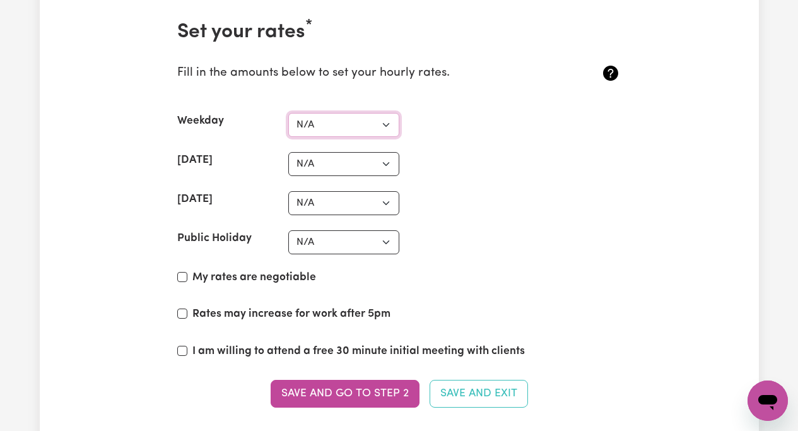
click at [386, 125] on select "N/A $37 $38 $39 $40 $41 $42 $43 $44 $45 $46 $47 $48 $49 $50 $51 $52 $53 $54 $55…" at bounding box center [343, 125] width 111 height 24
select select "44"
click at [385, 166] on select "N/A $37 $38 $39 $40 $41 $42 $43 $44 $45 $46 $47 $48 $49 $50 $51 $52 $53 $54 $55…" at bounding box center [343, 164] width 111 height 24
select select "50"
click at [380, 202] on select "N/A $37 $38 $39 $40 $41 $42 $43 $44 $45 $46 $47 $48 $49 $50 $51 $52 $53 $54 $55…" at bounding box center [343, 203] width 111 height 24
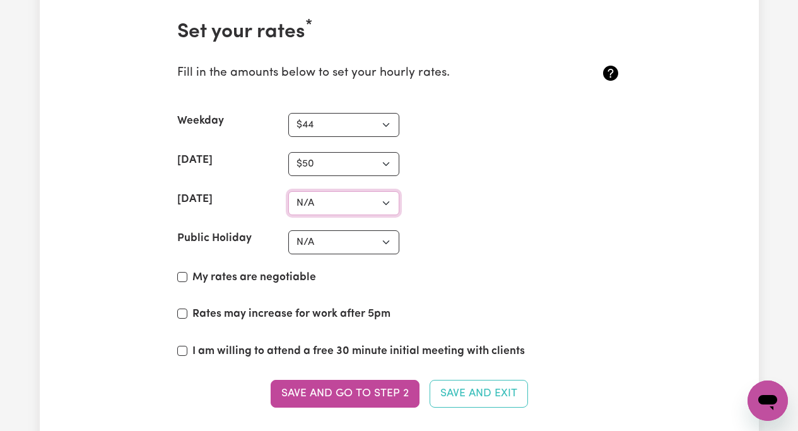
select select "60"
click at [384, 242] on select "N/A $37 $38 $39 $40 $41 $42 $43 $44 $45 $46 $47 $48 $49 $50 $51 $52 $53 $54 $55…" at bounding box center [343, 242] width 111 height 24
select select "60"
click at [182, 275] on input "My rates are negotiable" at bounding box center [182, 277] width 10 height 10
click at [183, 275] on input "My rates are negotiable" at bounding box center [182, 277] width 10 height 10
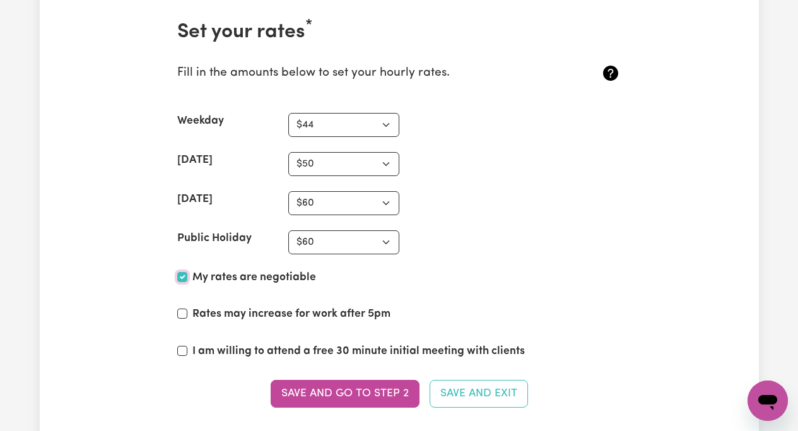
checkbox input "false"
click at [184, 351] on input "I am willing to attend a free 30 minute initial meeting with clients" at bounding box center [182, 351] width 10 height 10
checkbox input "true"
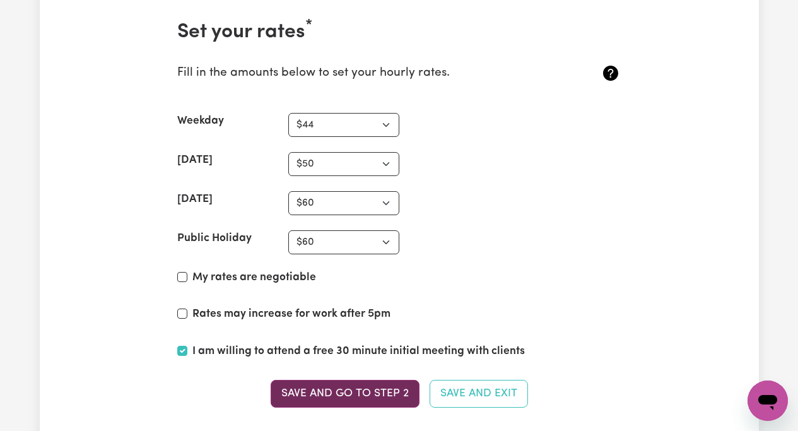
click at [374, 388] on button "Save and go to Step 2" at bounding box center [345, 394] width 149 height 28
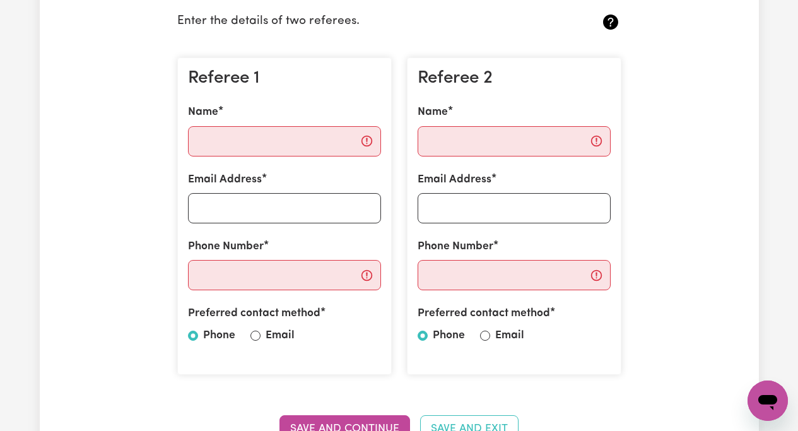
scroll to position [333, 0]
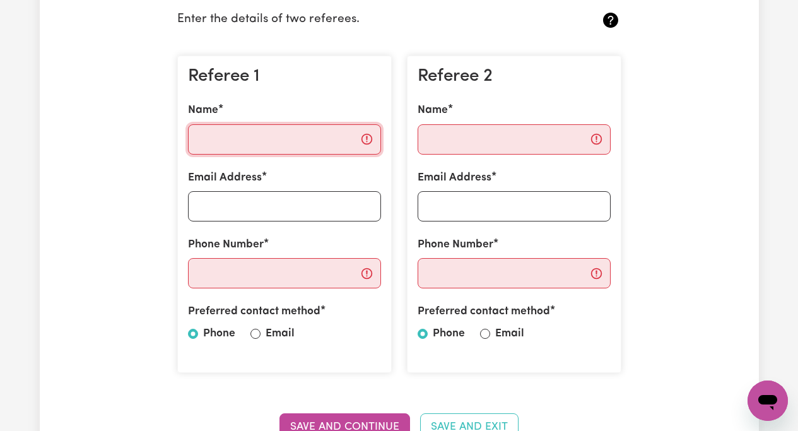
click at [207, 141] on input "Name" at bounding box center [284, 139] width 193 height 30
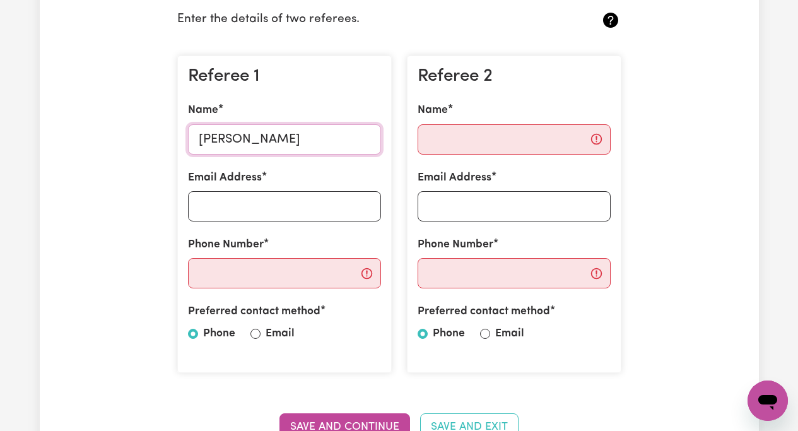
type input "Michael Spooner"
click at [202, 204] on input "Email Address" at bounding box center [284, 206] width 193 height 30
click at [220, 263] on input "Phone Number" at bounding box center [284, 273] width 193 height 30
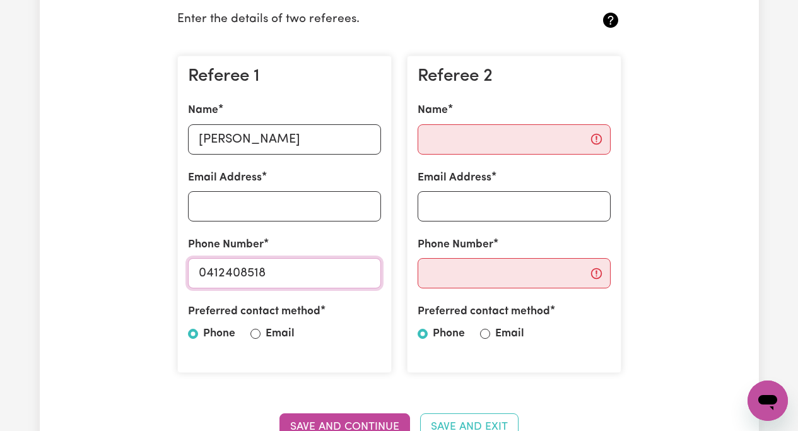
type input "0412408518"
click at [442, 143] on input "Name" at bounding box center [513, 139] width 193 height 30
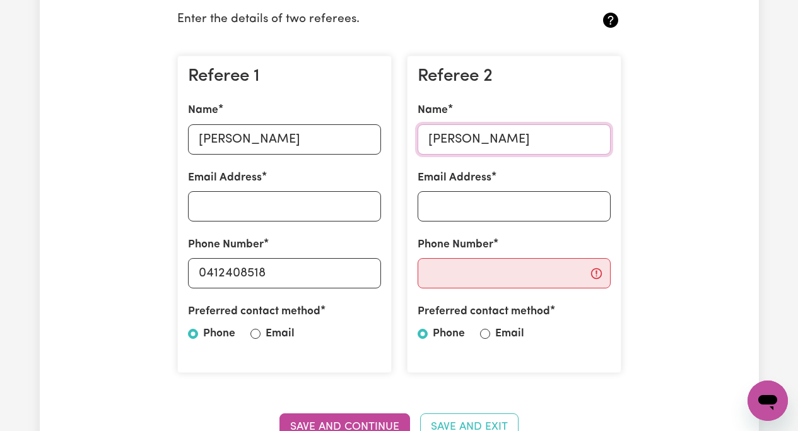
type input "Christine Cai"
click at [431, 276] on input "Phone Number" at bounding box center [513, 273] width 193 height 30
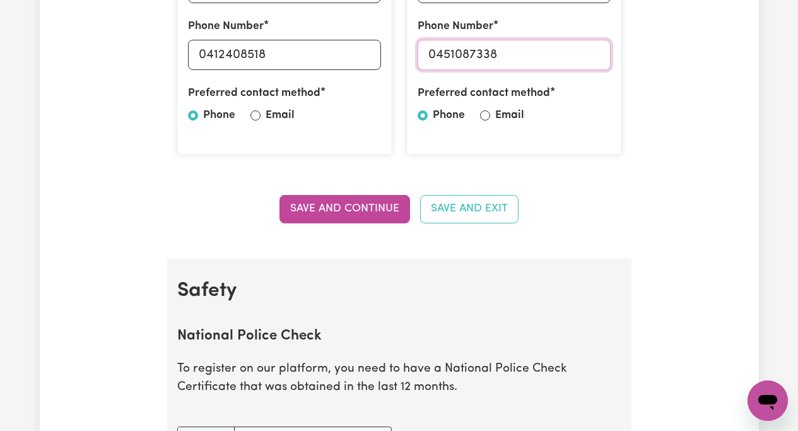
scroll to position [554, 0]
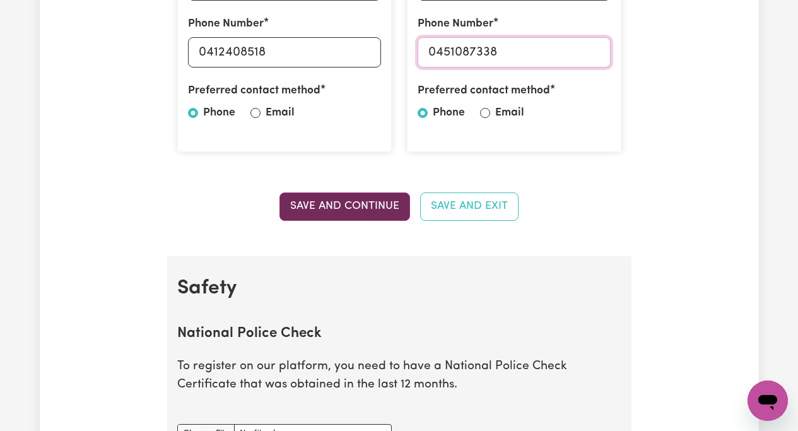
type input "0451087338"
click at [341, 201] on button "Save and Continue" at bounding box center [344, 206] width 131 height 28
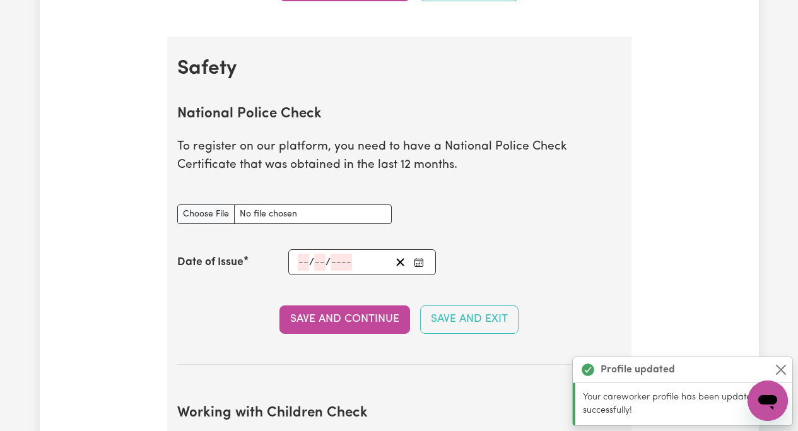
scroll to position [810, 0]
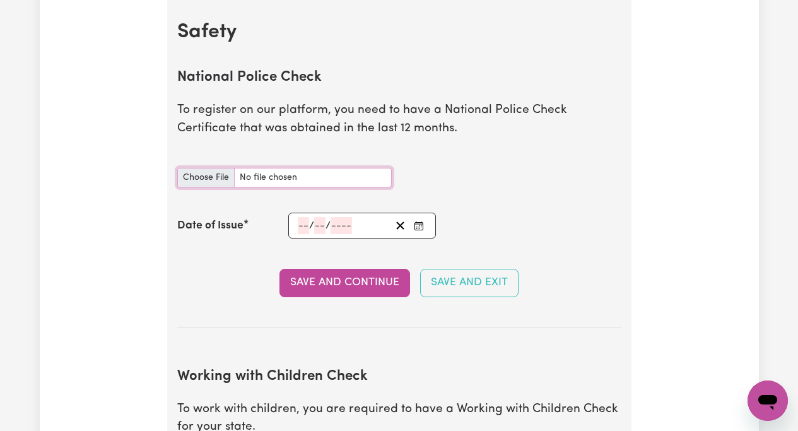
click at [210, 178] on input "National Police Check document" at bounding box center [284, 178] width 214 height 20
type input "C:\fakepath\PoliceCertificate (1).pdf"
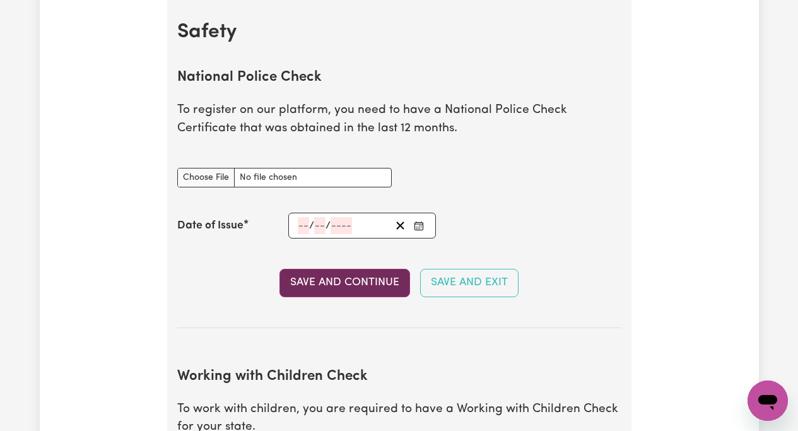
click at [354, 281] on button "Save and Continue" at bounding box center [344, 283] width 131 height 28
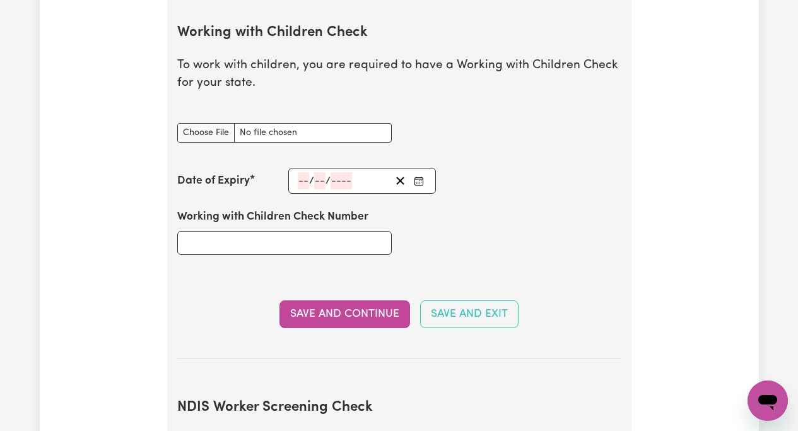
scroll to position [1227, 0]
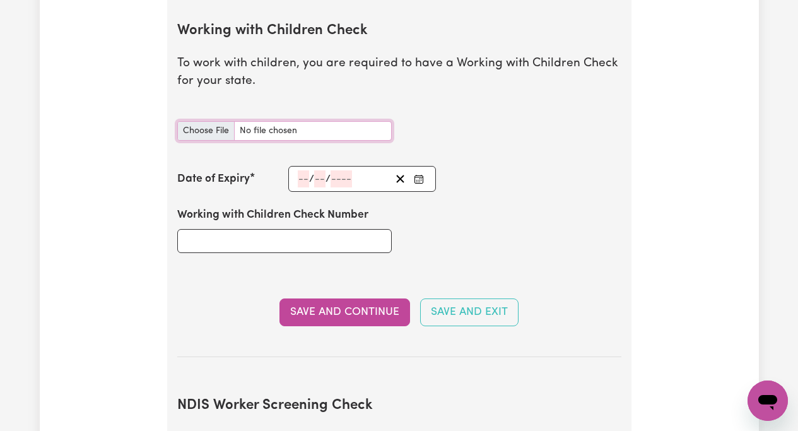
click at [206, 130] on input "Working with Children Check document" at bounding box center [284, 131] width 214 height 20
type input "C:\fakepath\WWCC.pdf"
click at [213, 238] on input "Working with Children Check Number" at bounding box center [284, 241] width 214 height 24
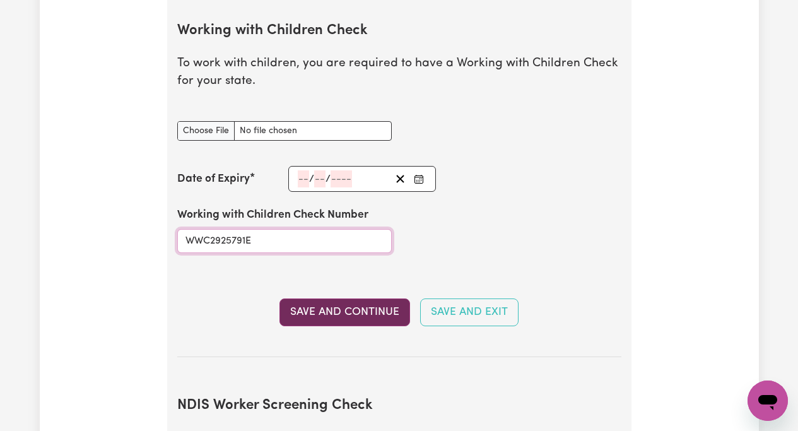
type input "WWC2925791E"
click at [353, 308] on button "Save and Continue" at bounding box center [344, 312] width 131 height 28
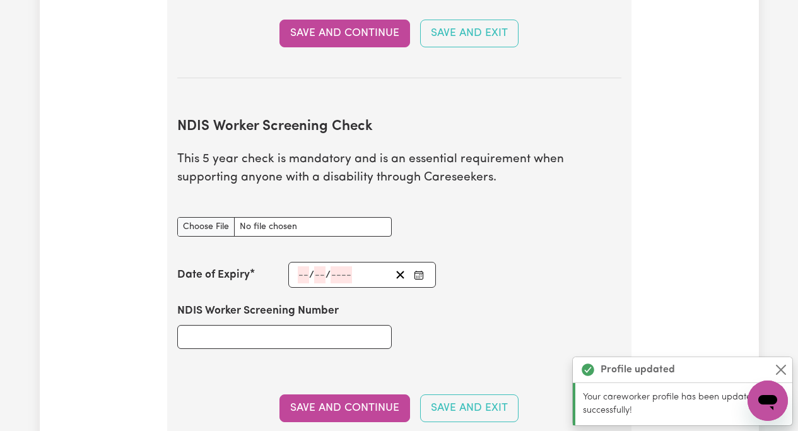
scroll to position [1604, 0]
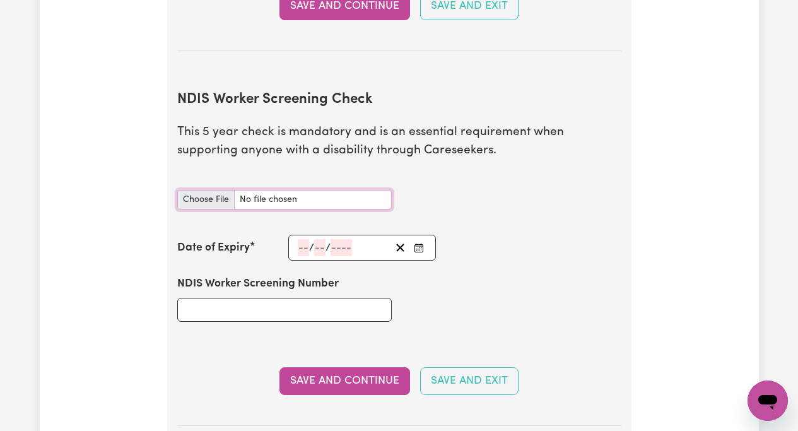
click at [211, 200] on input "NDIS Worker Screening Check document" at bounding box center [284, 200] width 214 height 20
type input "C:\fakepath\NDISTax (1) (1) (1) (1).pdf"
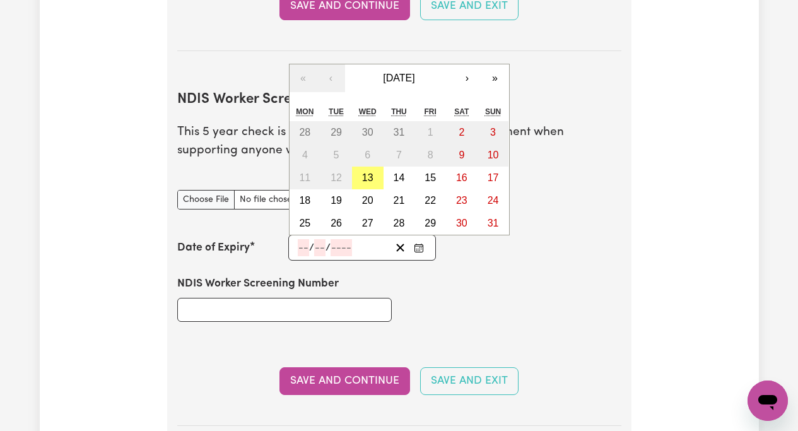
click at [298, 248] on input "number" at bounding box center [303, 247] width 11 height 17
type input "13"
type input "11"
type input "202"
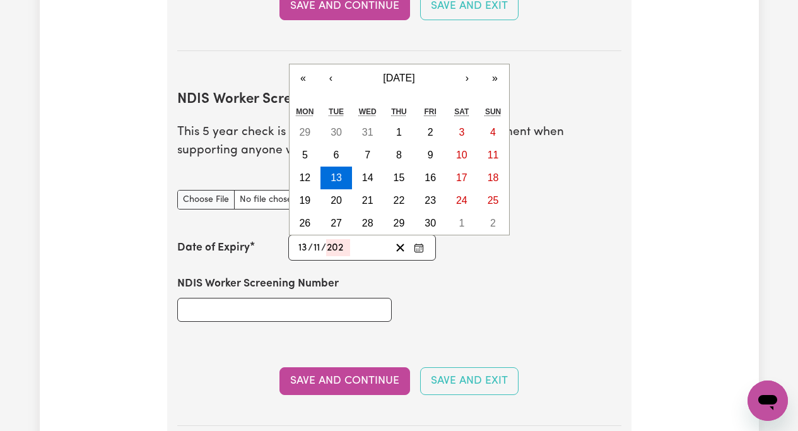
type input "2029-11-13"
type input "2029"
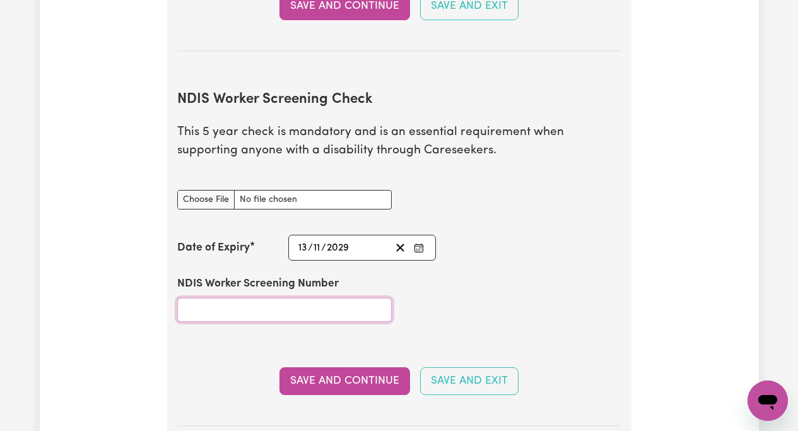
click at [231, 307] on input "NDIS Worker Screening Number" at bounding box center [284, 310] width 214 height 24
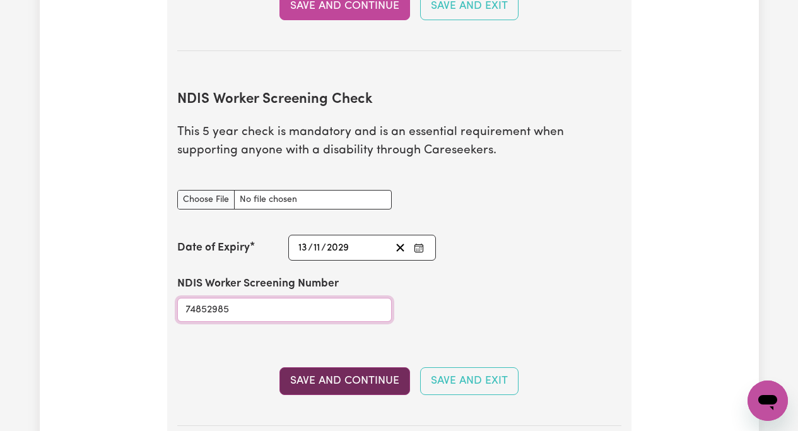
type input "74852985"
click at [332, 380] on button "Save and Continue" at bounding box center [344, 381] width 131 height 28
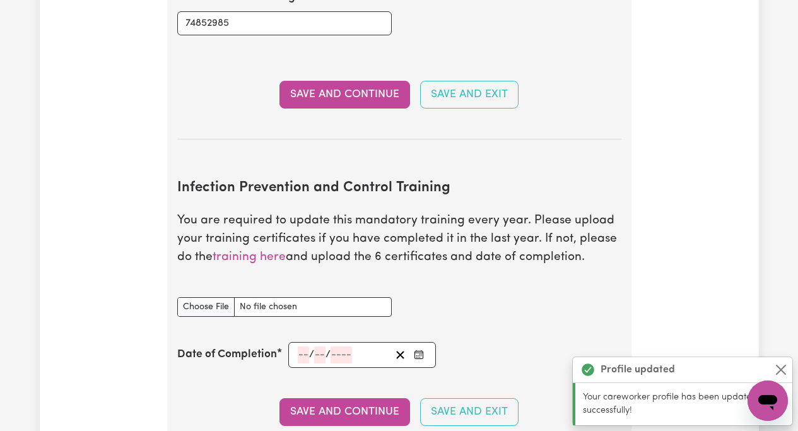
scroll to position [2049, 0]
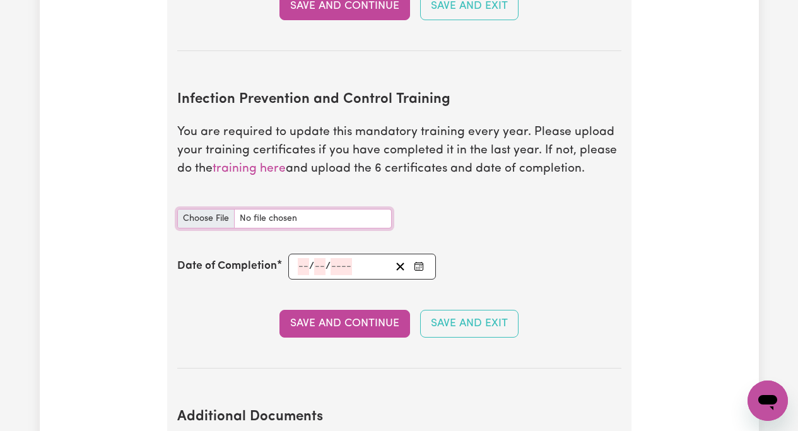
click at [202, 216] on input "Infection Prevention and Control Training document" at bounding box center [284, 219] width 214 height 20
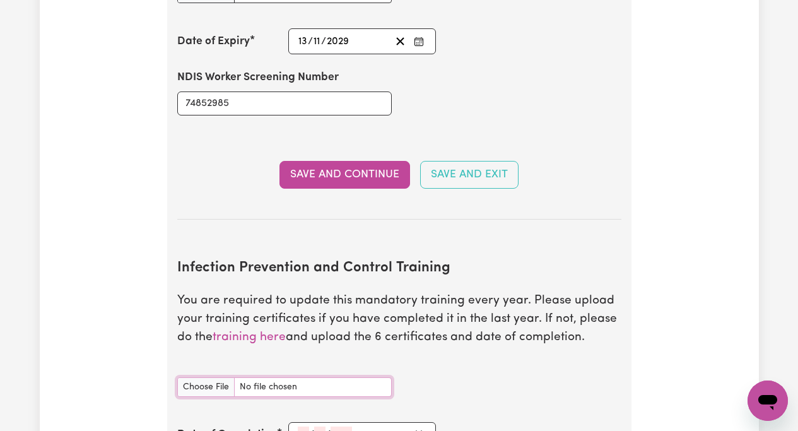
scroll to position [1896, 0]
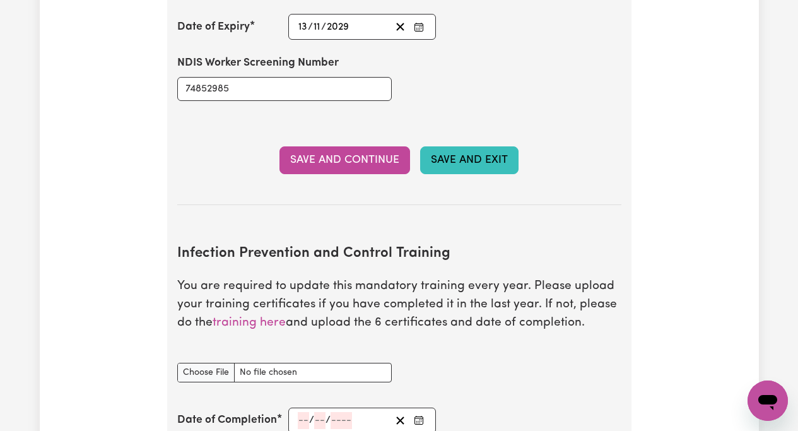
click at [466, 158] on button "Save and Exit" at bounding box center [469, 160] width 98 height 28
